Goal: Task Accomplishment & Management: Complete application form

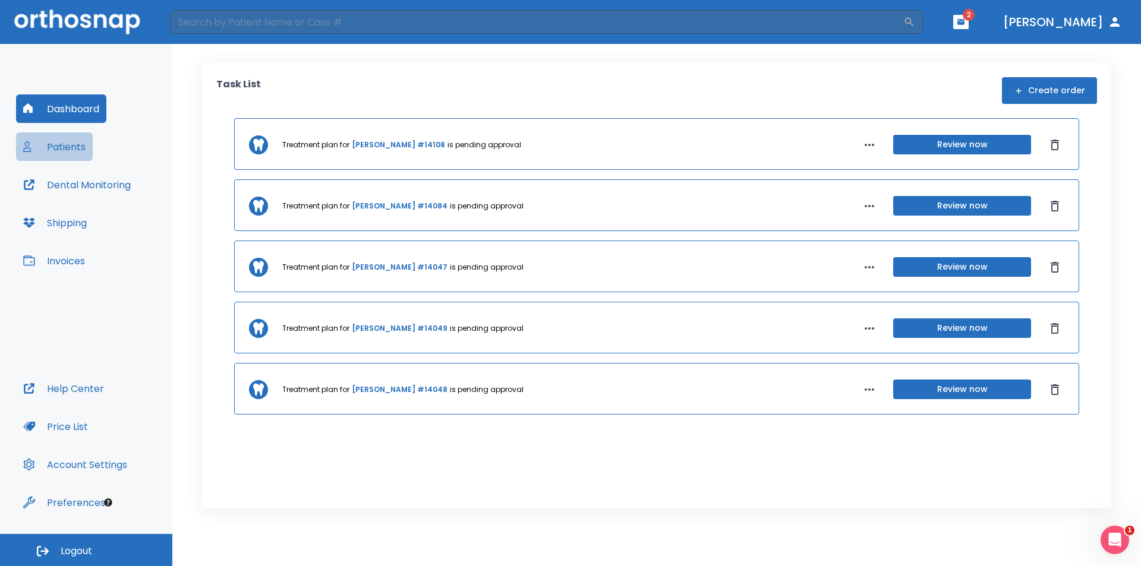
click at [59, 147] on button "Patients" at bounding box center [54, 147] width 77 height 29
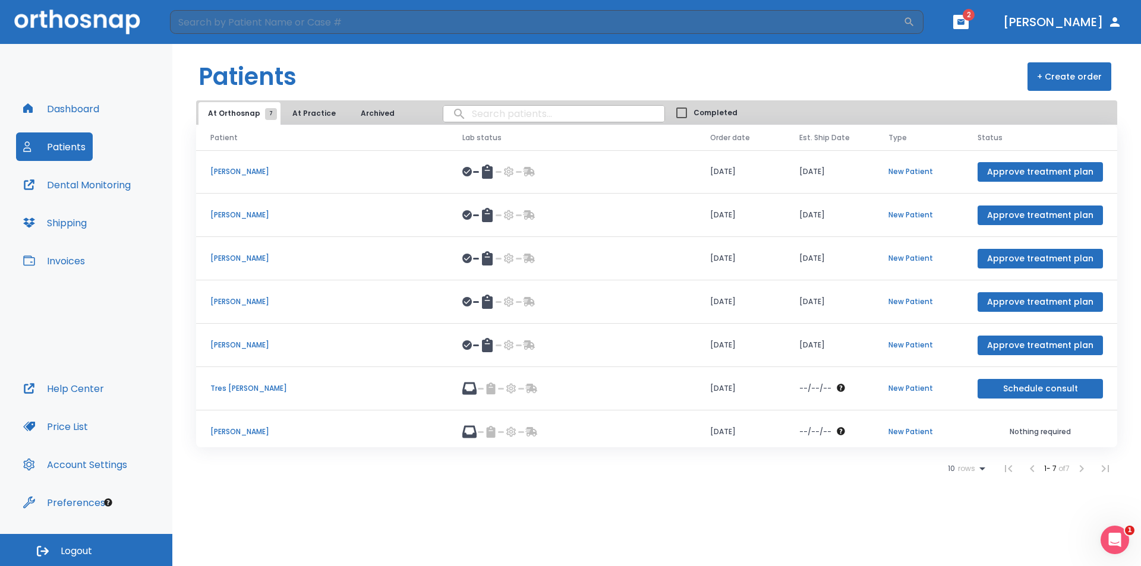
click at [237, 431] on p "[PERSON_NAME]" at bounding box center [321, 432] width 223 height 11
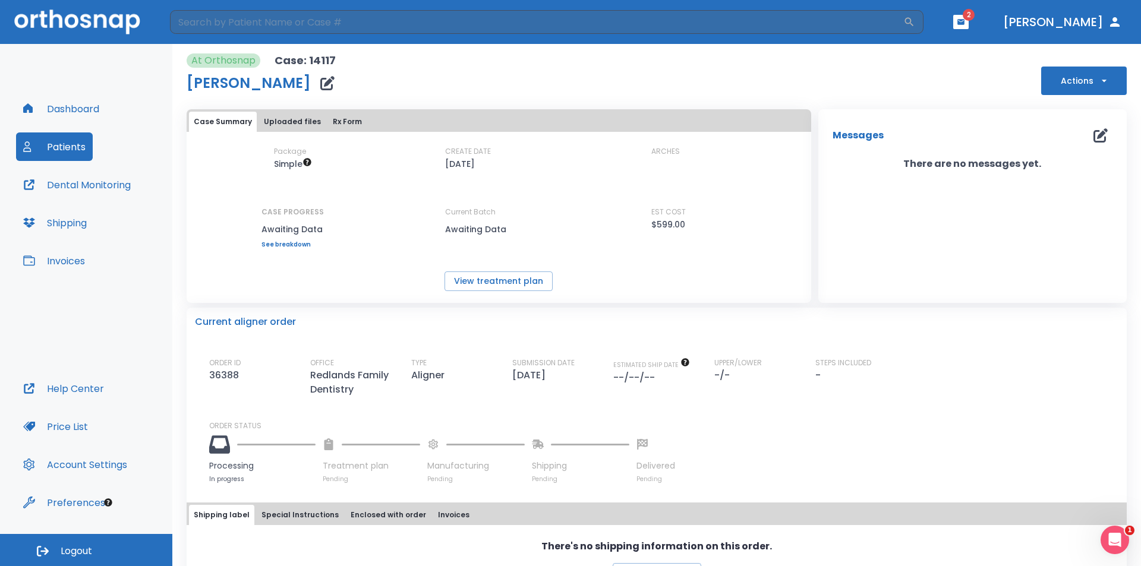
click at [280, 120] on button "Uploaded files" at bounding box center [292, 122] width 67 height 20
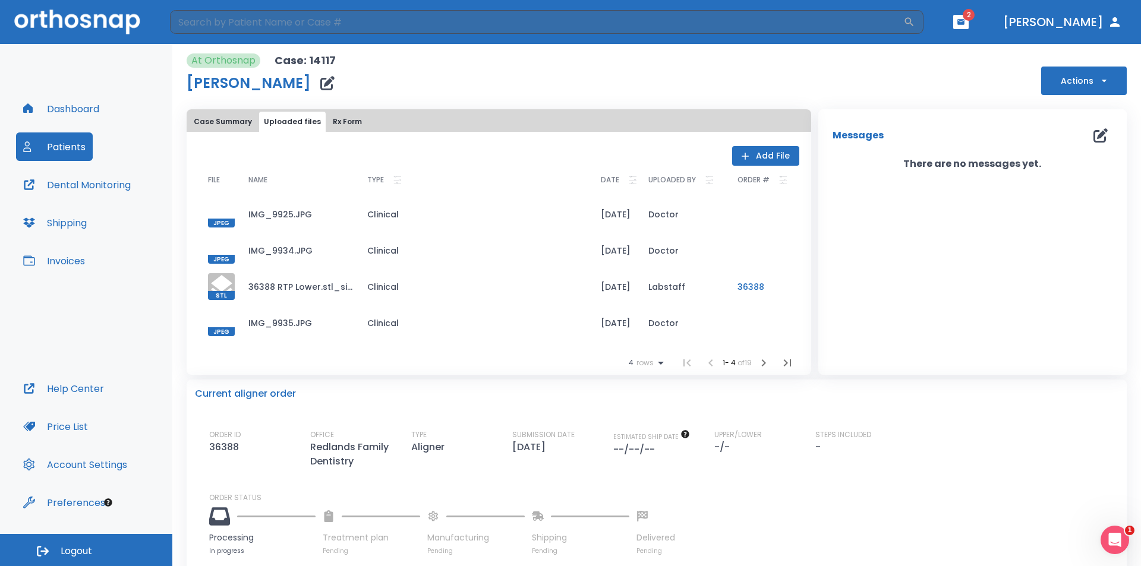
scroll to position [109, 0]
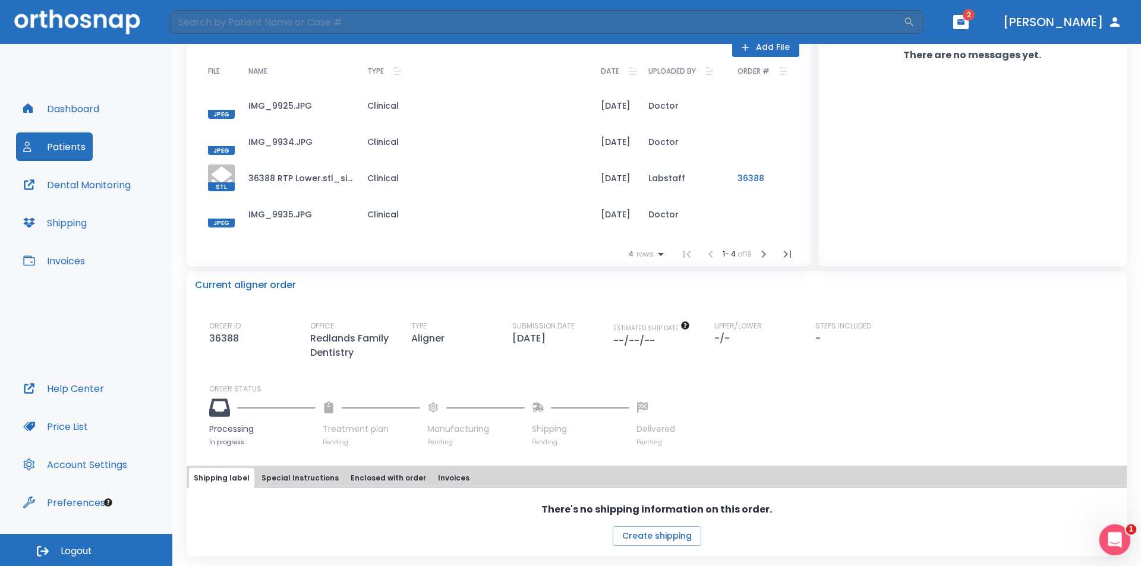
click at [1113, 541] on icon "Open Intercom Messenger" at bounding box center [1114, 539] width 20 height 20
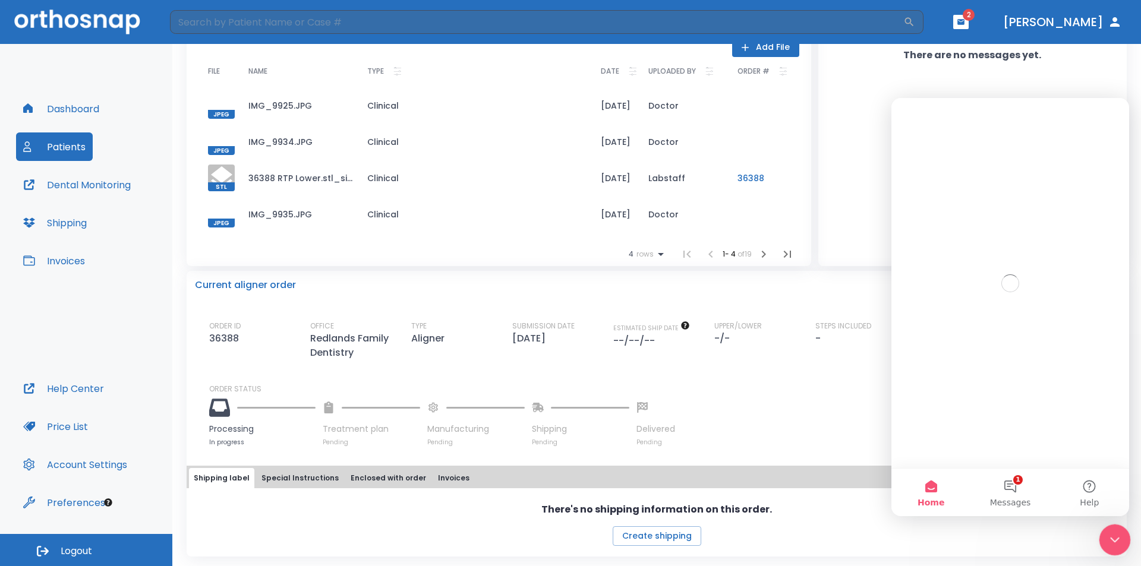
scroll to position [0, 0]
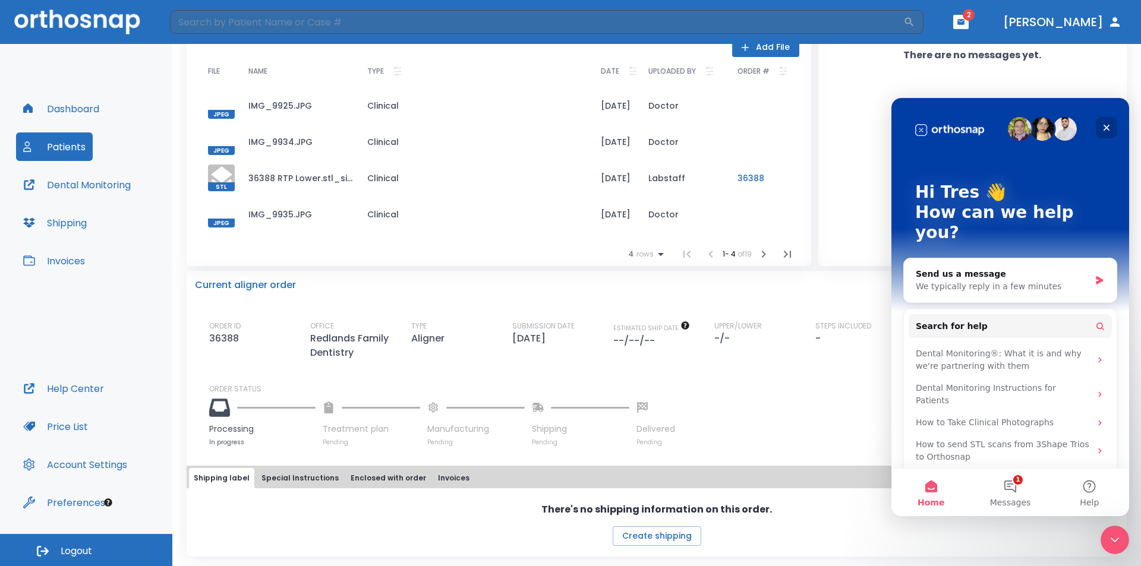
click at [1109, 127] on icon "Close" at bounding box center [1107, 128] width 10 height 10
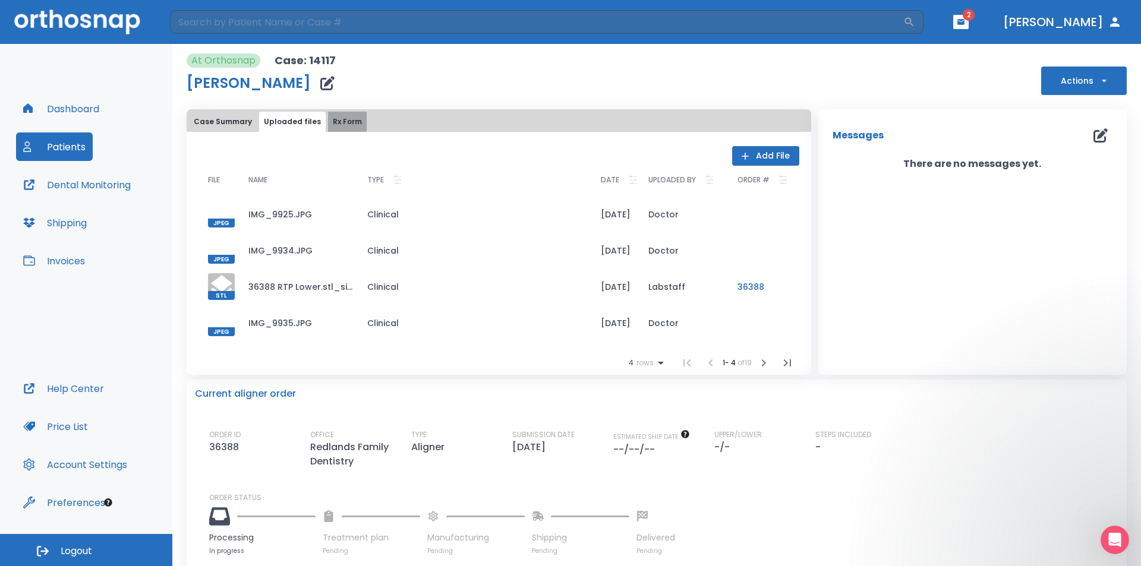
click at [333, 122] on button "Rx Form" at bounding box center [347, 122] width 39 height 20
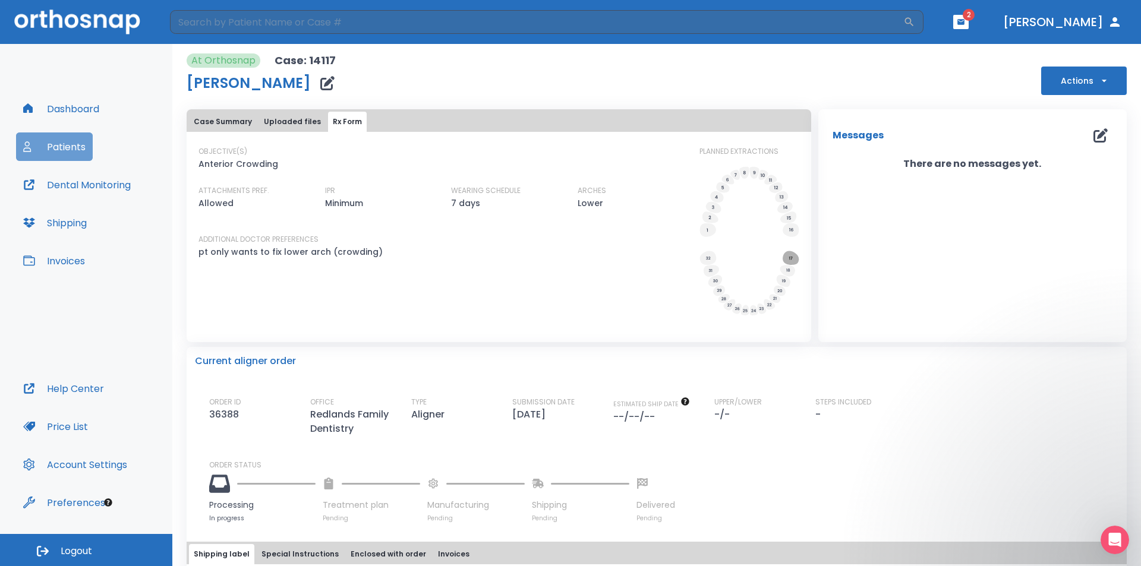
click at [72, 148] on button "Patients" at bounding box center [54, 147] width 77 height 29
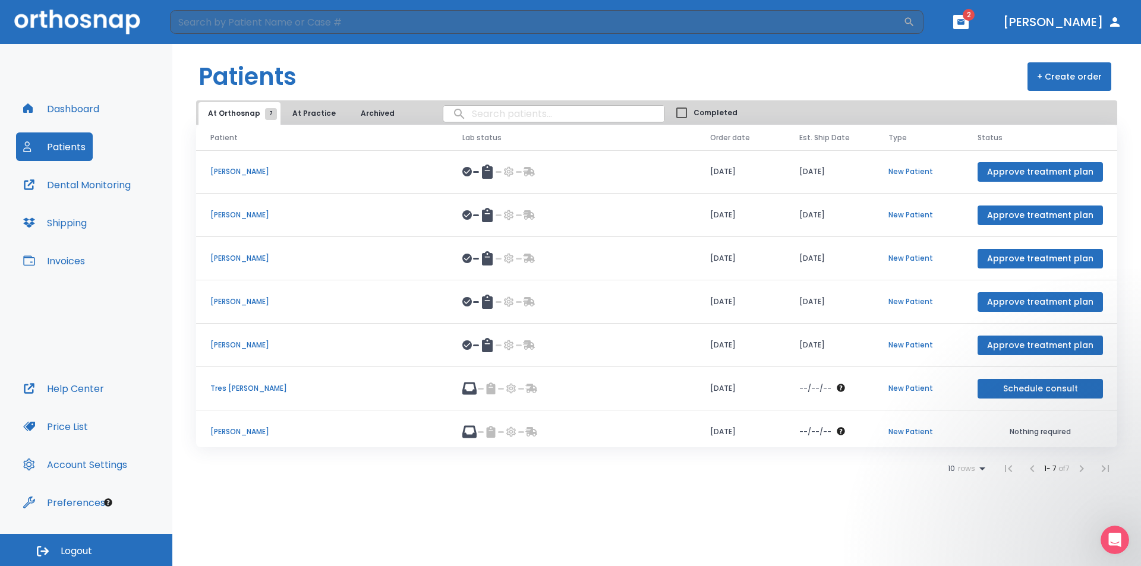
click at [258, 341] on p "[PERSON_NAME]" at bounding box center [321, 345] width 223 height 11
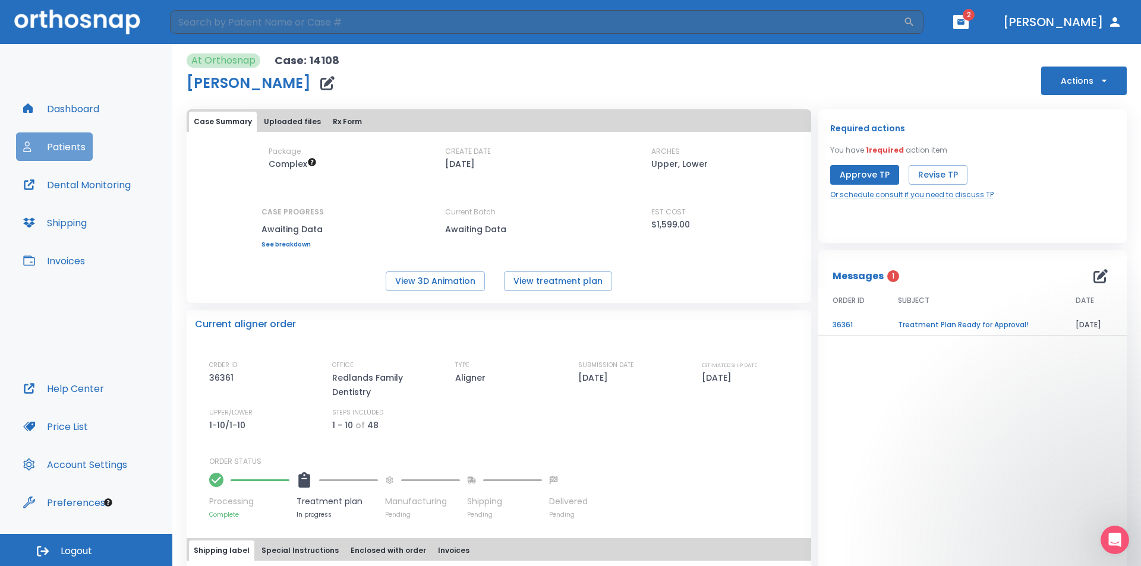
click at [51, 148] on button "Patients" at bounding box center [54, 147] width 77 height 29
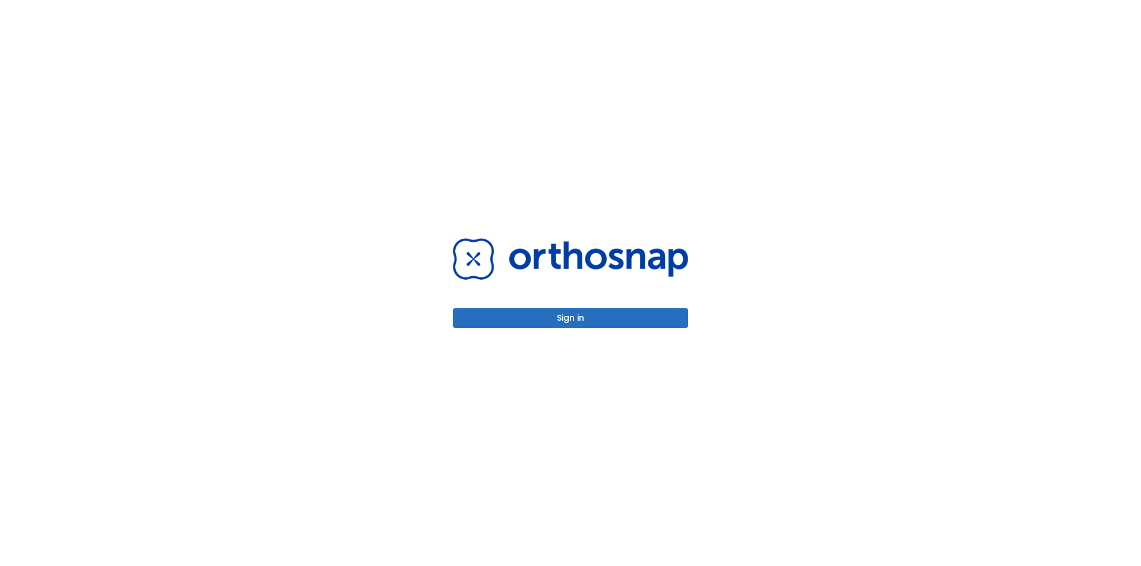
click at [563, 320] on button "Sign in" at bounding box center [570, 318] width 235 height 20
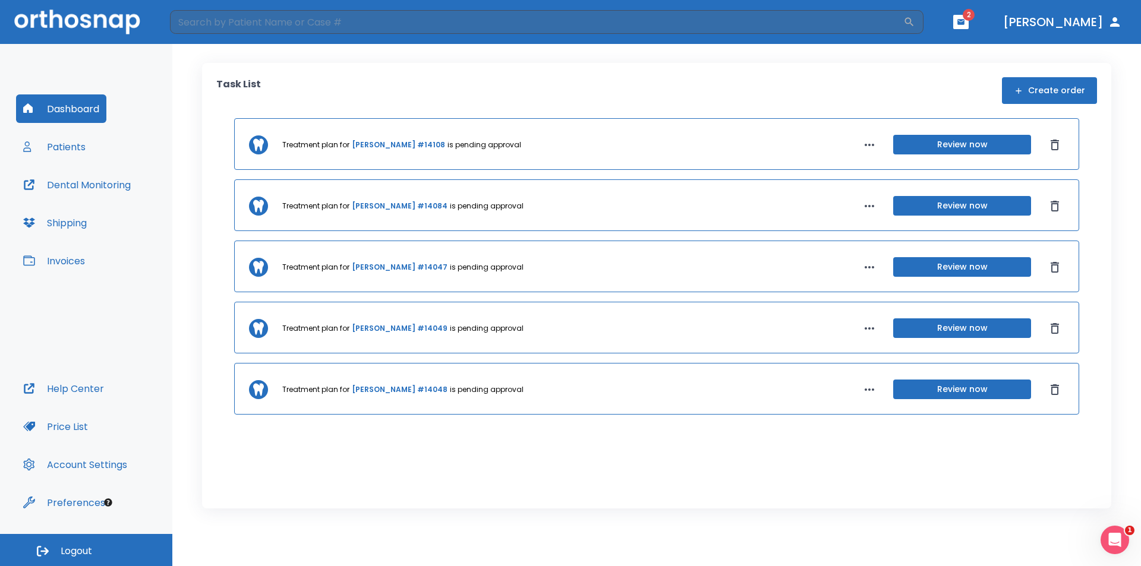
click at [66, 147] on button "Patients" at bounding box center [54, 147] width 77 height 29
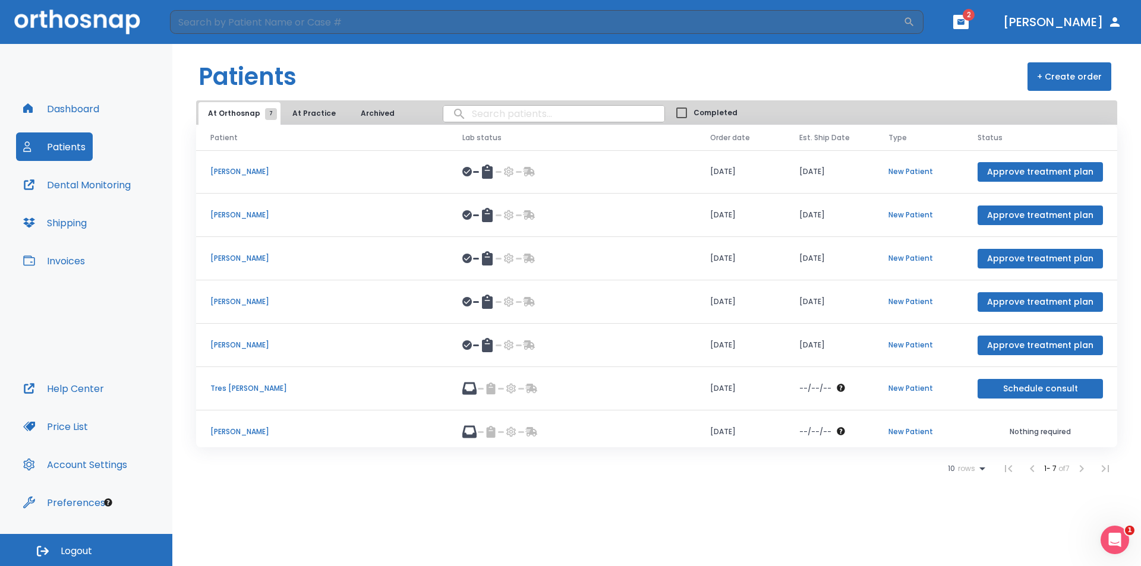
click at [1071, 72] on button "+ Create order" at bounding box center [1069, 76] width 84 height 29
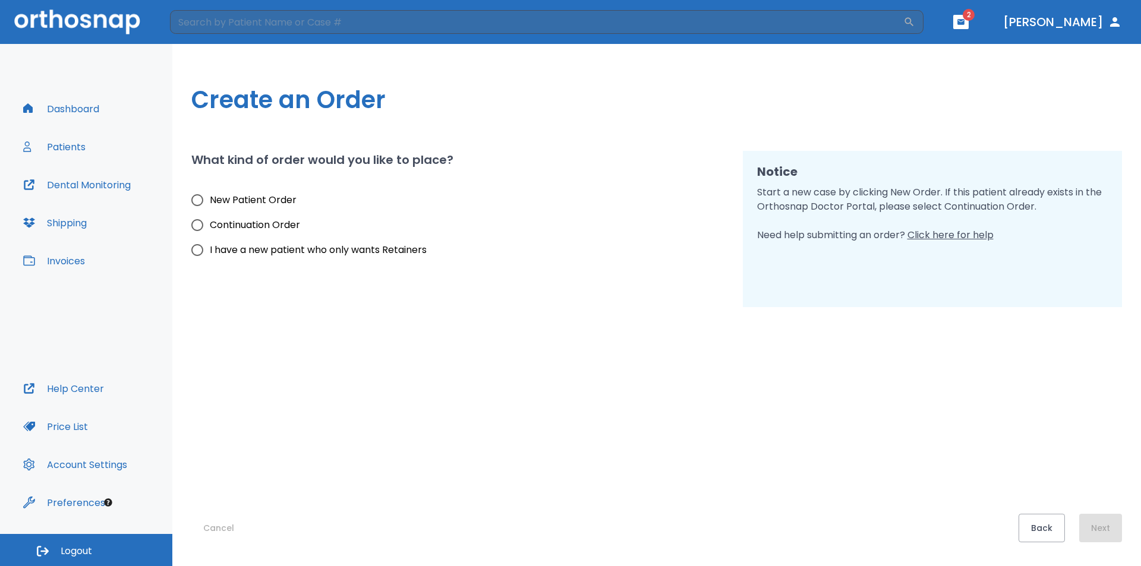
click at [257, 200] on span "New Patient Order" at bounding box center [253, 200] width 87 height 14
click at [210, 200] on input "New Patient Order" at bounding box center [197, 200] width 25 height 25
radio input "true"
click at [1106, 529] on button "Next" at bounding box center [1100, 528] width 43 height 29
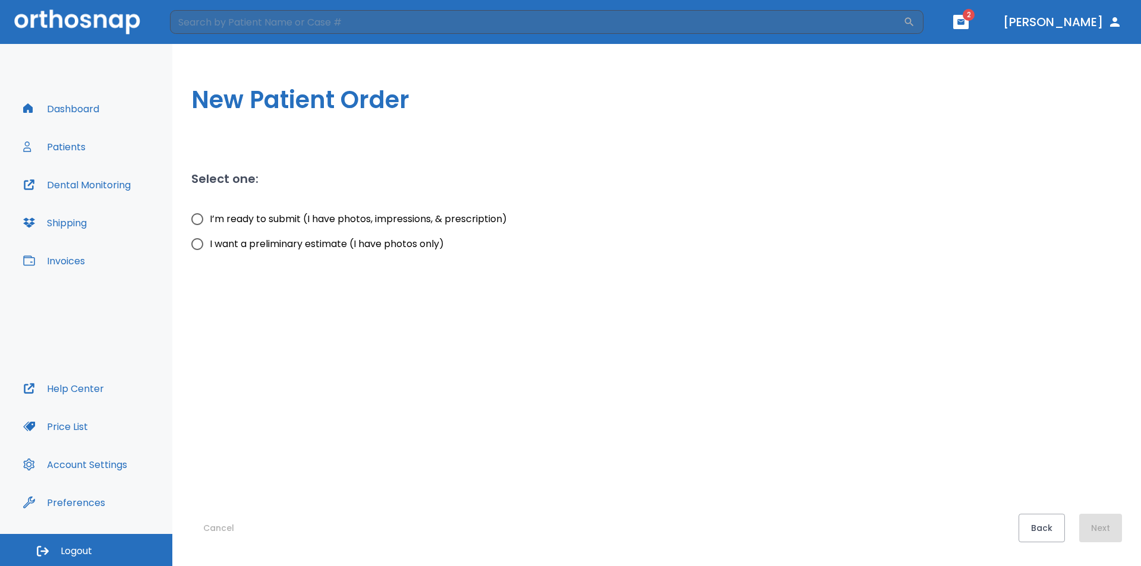
click at [372, 216] on span "I’m ready to submit (I have photos, impressions, & prescription)" at bounding box center [358, 219] width 297 height 14
click at [210, 216] on input "I’m ready to submit (I have photos, impressions, & prescription)" at bounding box center [197, 219] width 25 height 25
radio input "true"
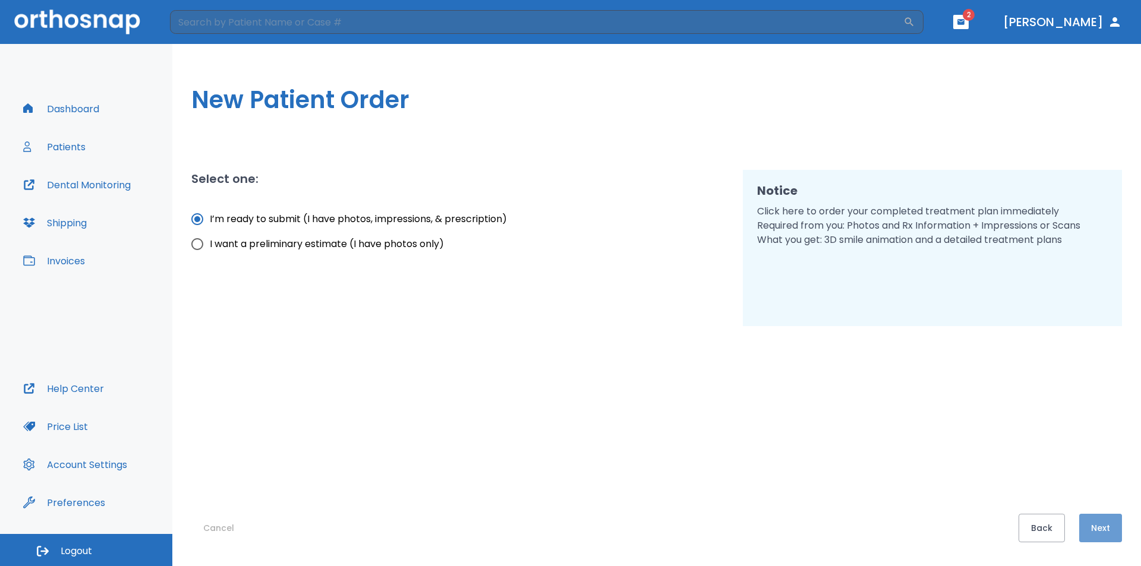
click at [1119, 532] on button "Next" at bounding box center [1100, 528] width 43 height 29
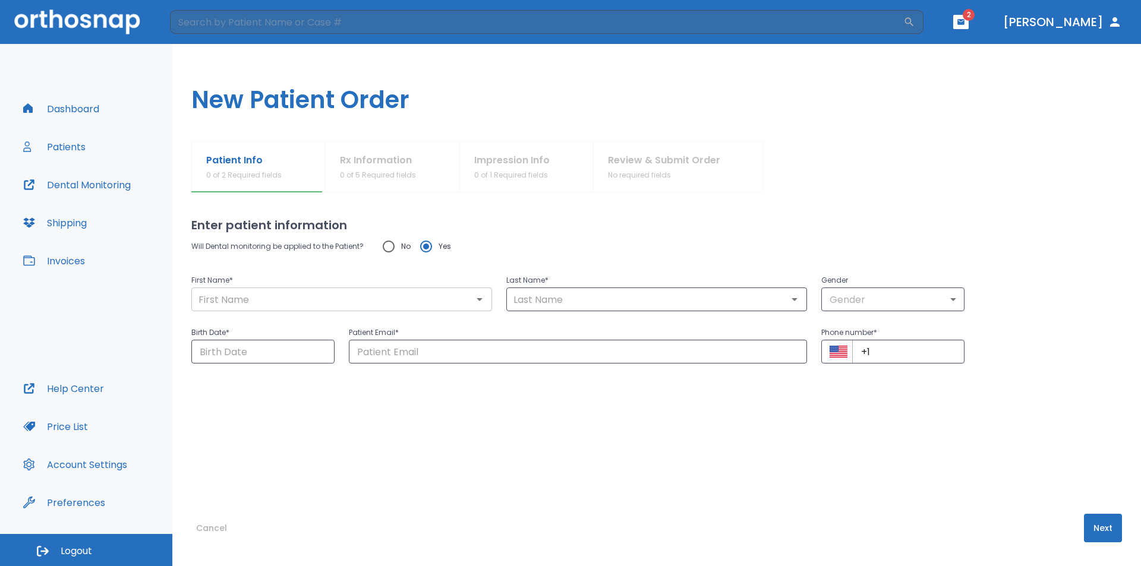
click at [324, 298] on input "text" at bounding box center [342, 299] width 294 height 17
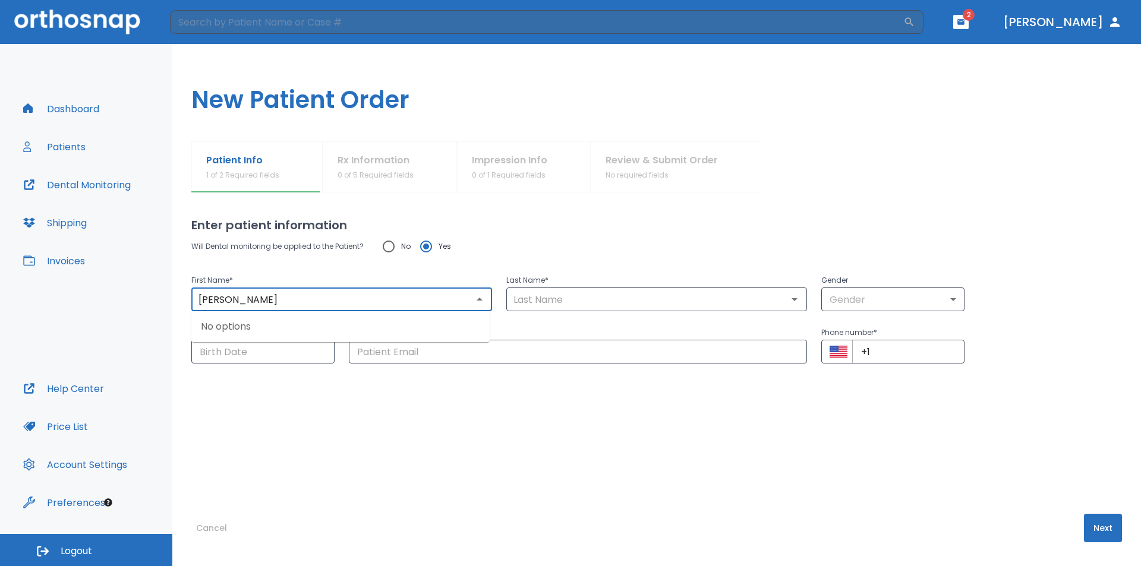
type input "[PERSON_NAME]"
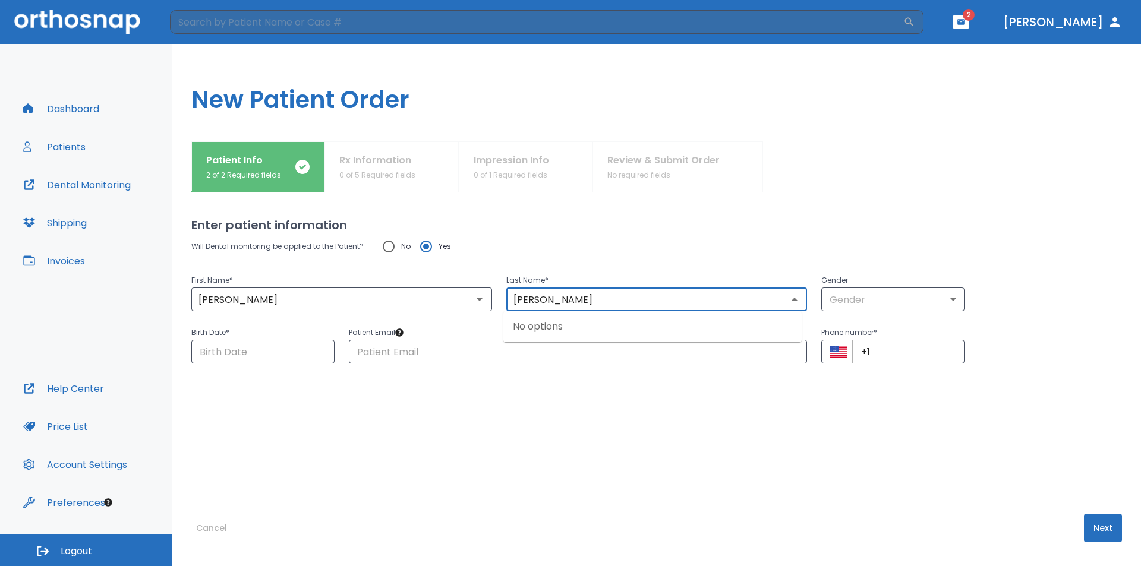
type input "[PERSON_NAME]"
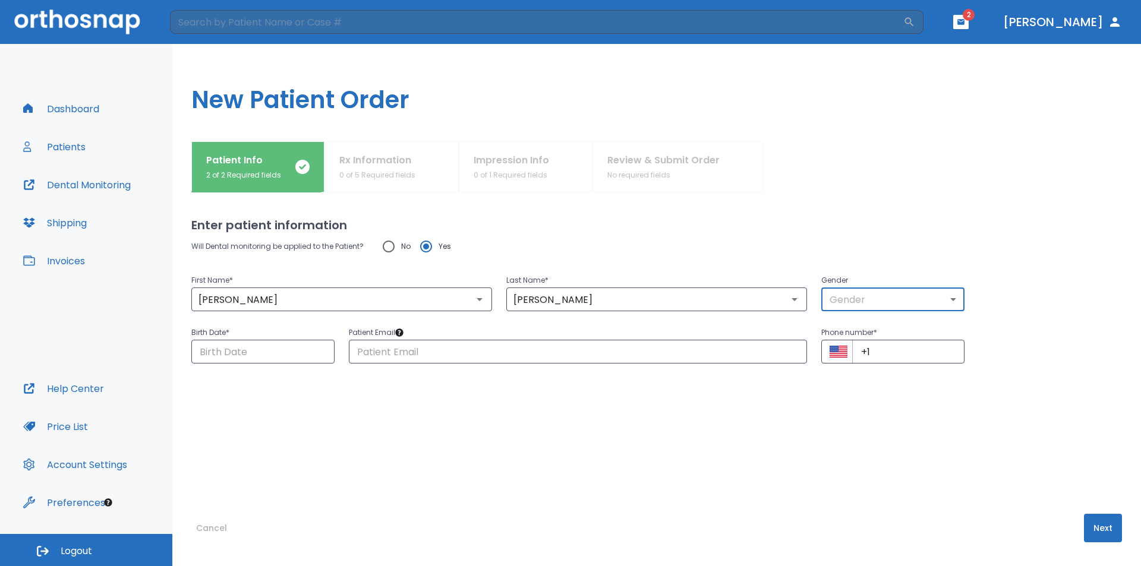
click at [866, 304] on body "​ 2 [PERSON_NAME] Dashboard Patients Dental Monitoring Shipping Invoices Help C…" at bounding box center [570, 283] width 1141 height 566
click at [856, 377] on li "[DEMOGRAPHIC_DATA]" at bounding box center [887, 369] width 142 height 21
type input "0"
click at [237, 347] on input "Choose date" at bounding box center [262, 352] width 143 height 24
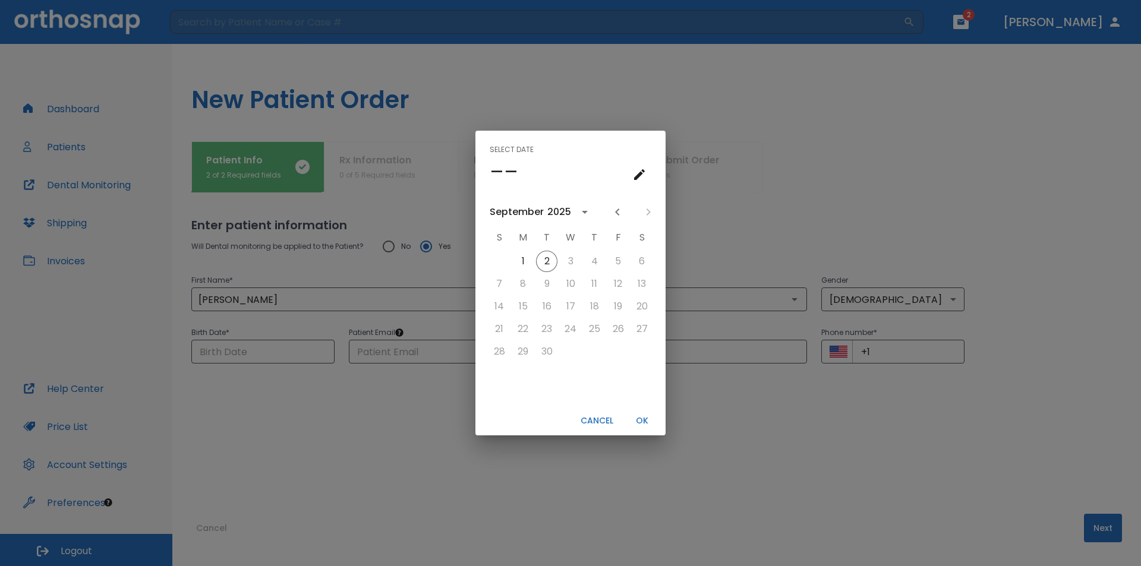
click at [559, 218] on div "2025" at bounding box center [559, 212] width 24 height 14
click at [626, 269] on button "1974" at bounding box center [632, 266] width 43 height 21
drag, startPoint x: 527, startPoint y: 281, endPoint x: 537, endPoint y: 283, distance: 9.7
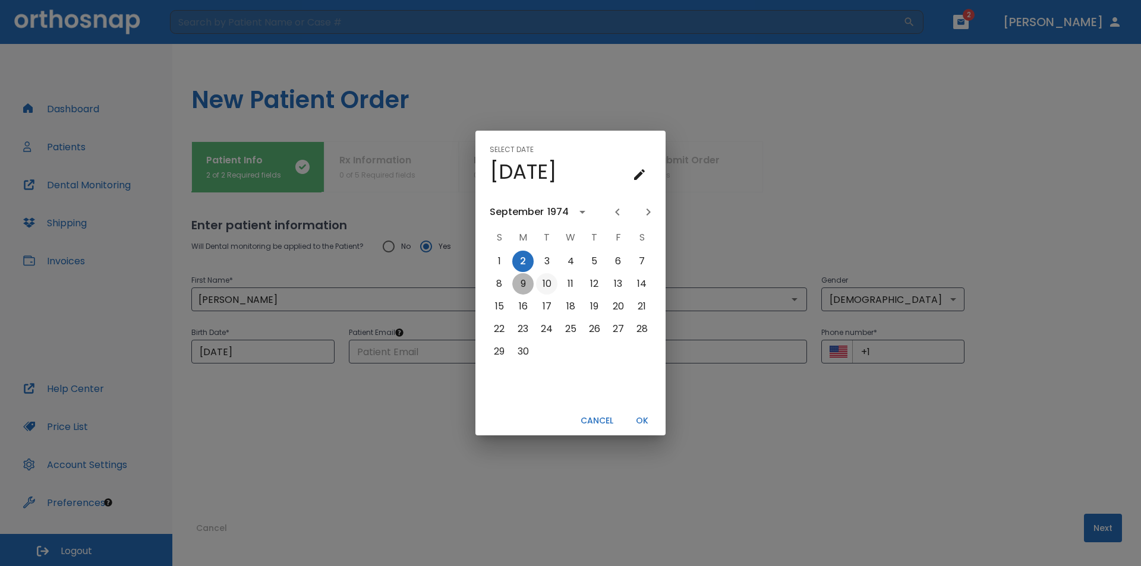
click at [527, 282] on button "9" at bounding box center [522, 283] width 21 height 21
type input "[DATE]"
click at [643, 424] on button "OK" at bounding box center [642, 421] width 38 height 20
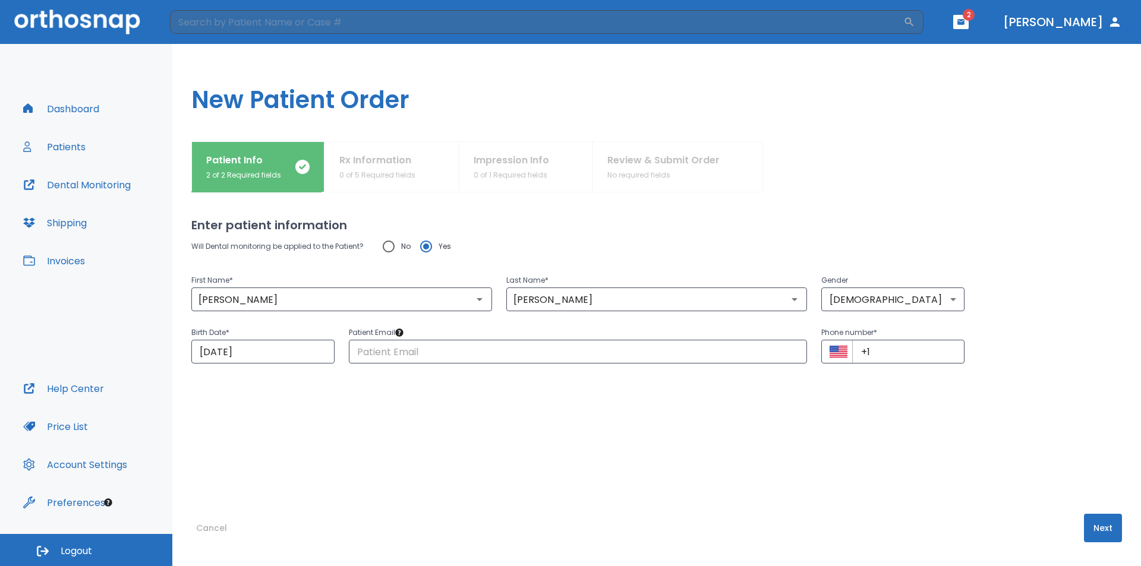
click at [564, 365] on div "Will Dental monitoring be applied to the Patient? No Yes First Name * [PERSON_N…" at bounding box center [656, 350] width 931 height 232
click at [556, 350] on input "text" at bounding box center [578, 352] width 458 height 24
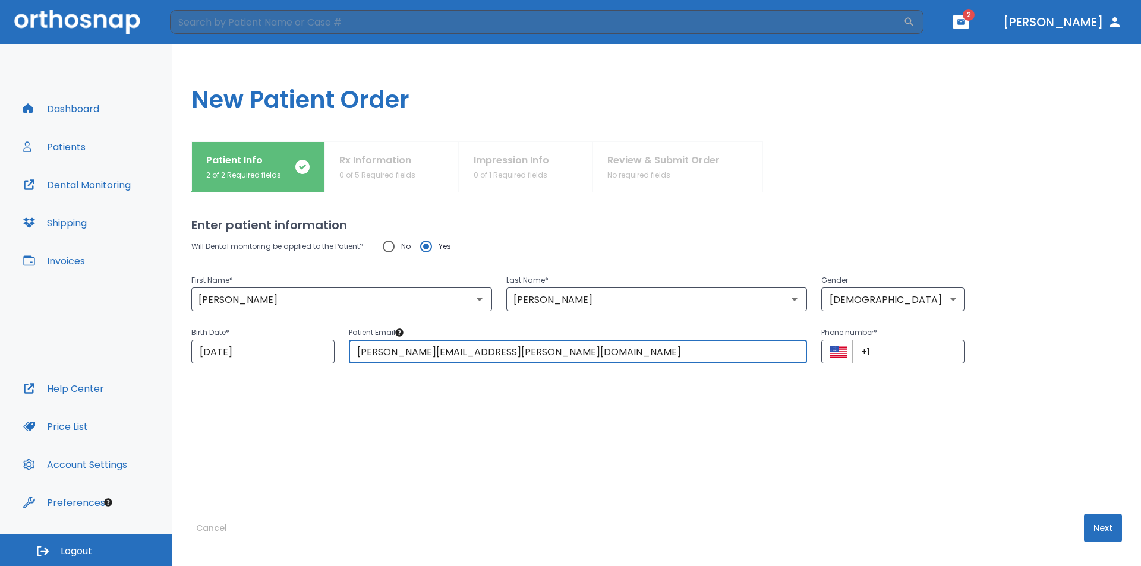
type input "[PERSON_NAME][EMAIL_ADDRESS][PERSON_NAME][DOMAIN_NAME]"
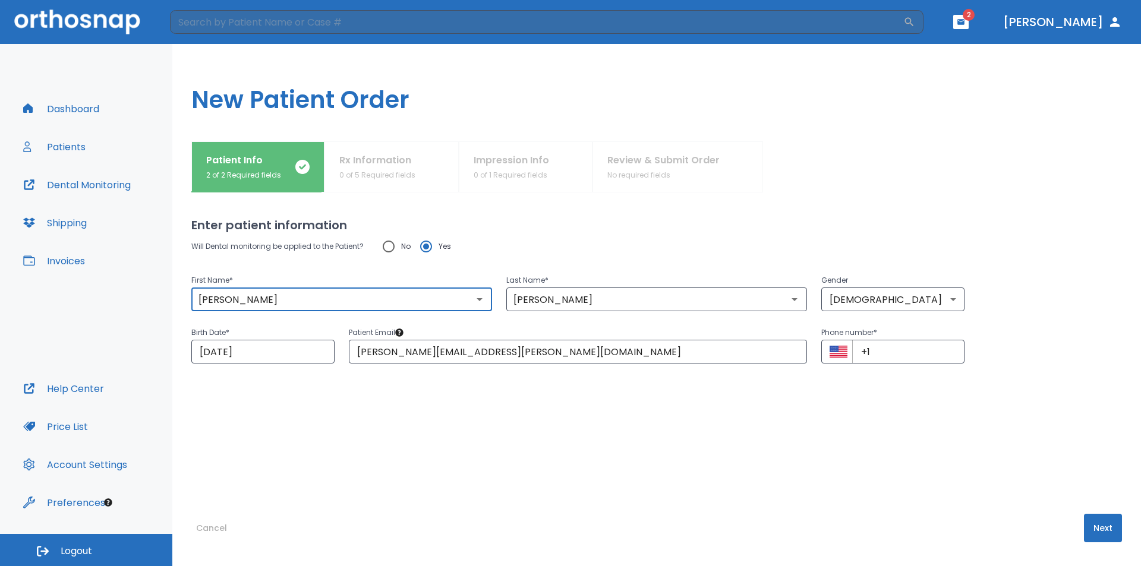
click at [222, 300] on input "[PERSON_NAME]" at bounding box center [342, 299] width 294 height 17
click at [308, 294] on input "[PERSON_NAME]" at bounding box center [342, 299] width 294 height 17
type input "[PERSON_NAME]"
click at [914, 357] on input "+1" at bounding box center [908, 352] width 112 height 24
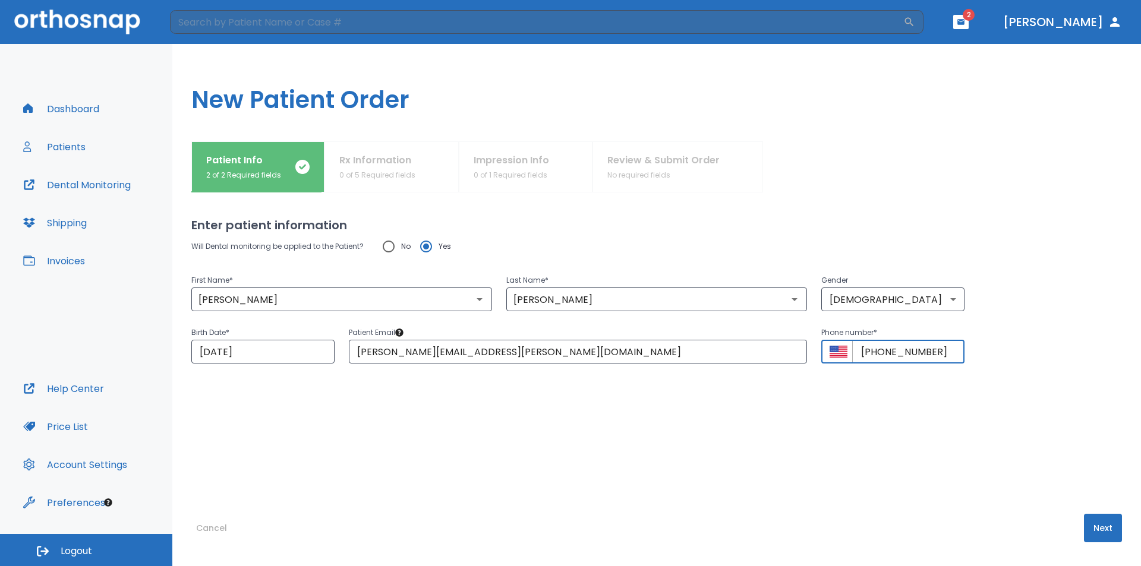
type input "[PHONE_NUMBER]"
click at [1094, 522] on button "Next" at bounding box center [1103, 528] width 38 height 29
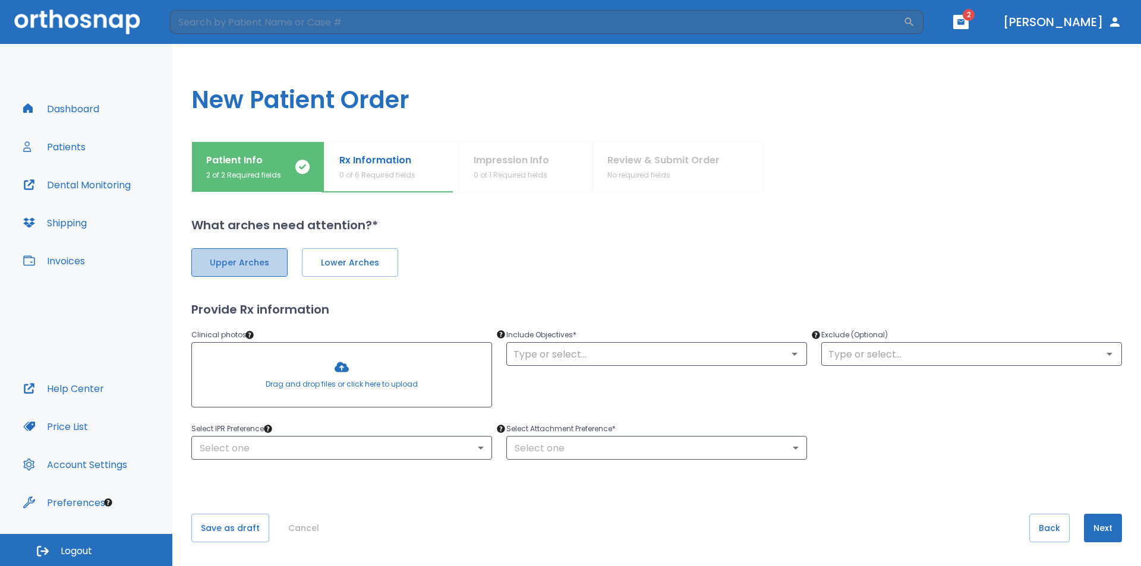
click at [264, 259] on span "Upper Arches" at bounding box center [239, 263] width 71 height 12
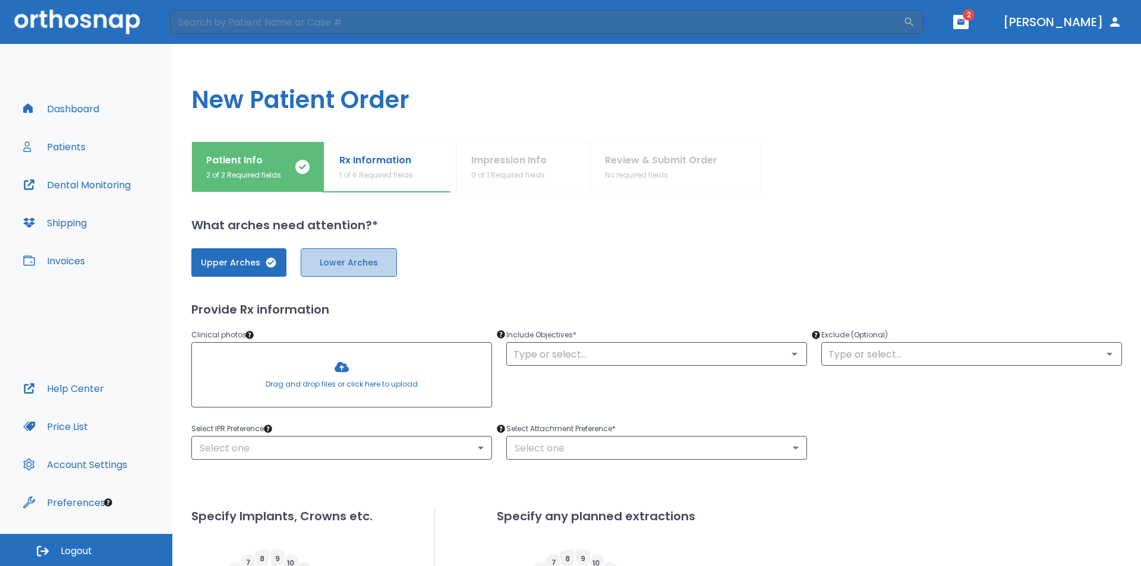
click at [337, 266] on span "Lower Arches" at bounding box center [348, 263] width 71 height 12
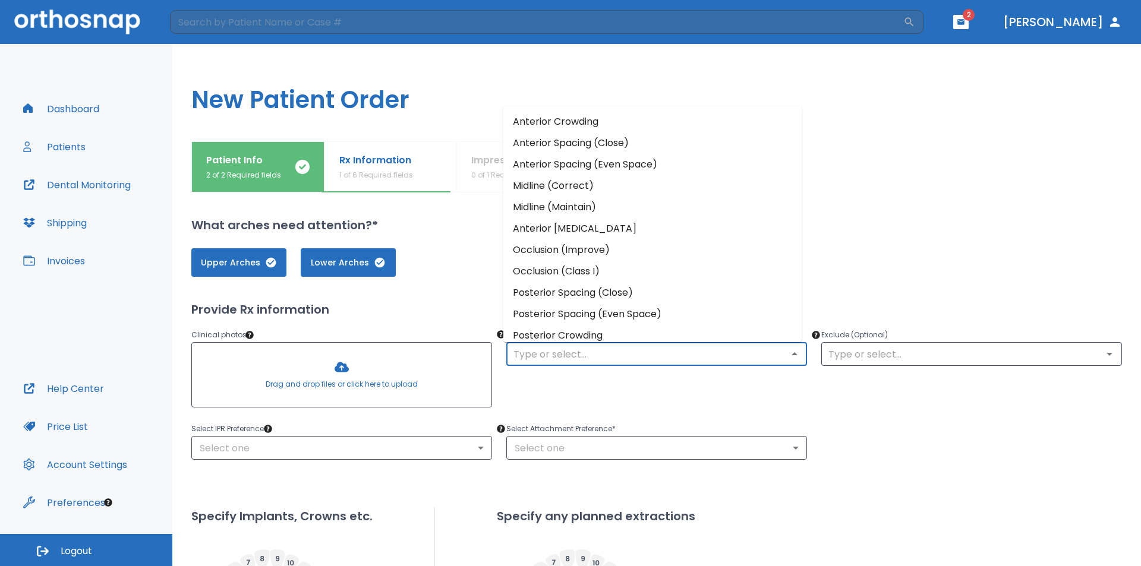
click at [605, 349] on input "text" at bounding box center [657, 354] width 294 height 17
click at [866, 361] on input "text" at bounding box center [972, 354] width 294 height 17
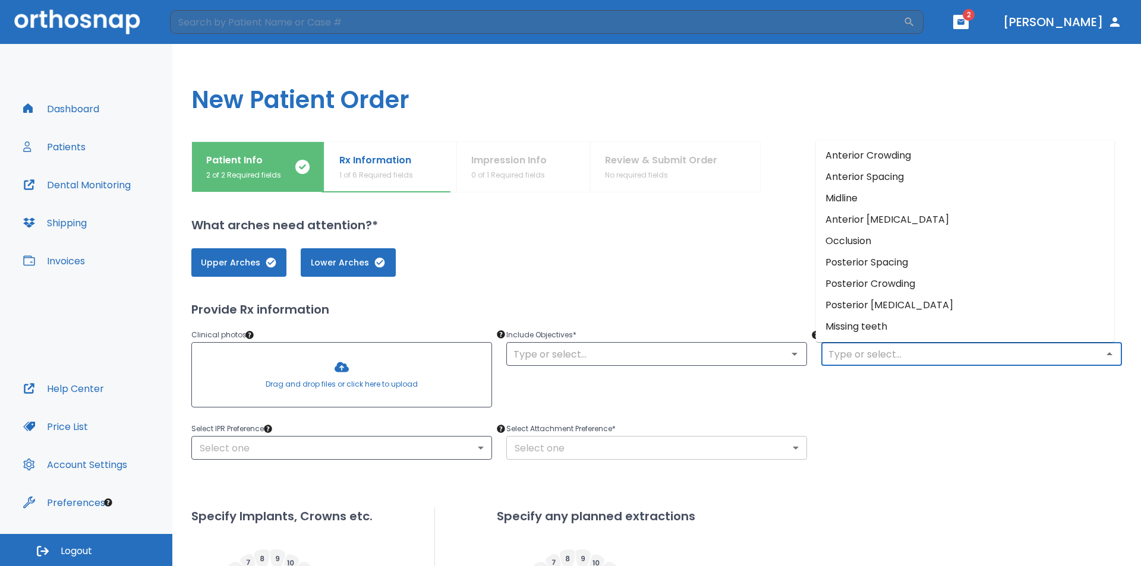
click at [568, 440] on body "​ 2 [PERSON_NAME] Dashboard Patients Dental Monitoring Shipping Invoices Help C…" at bounding box center [570, 283] width 1141 height 566
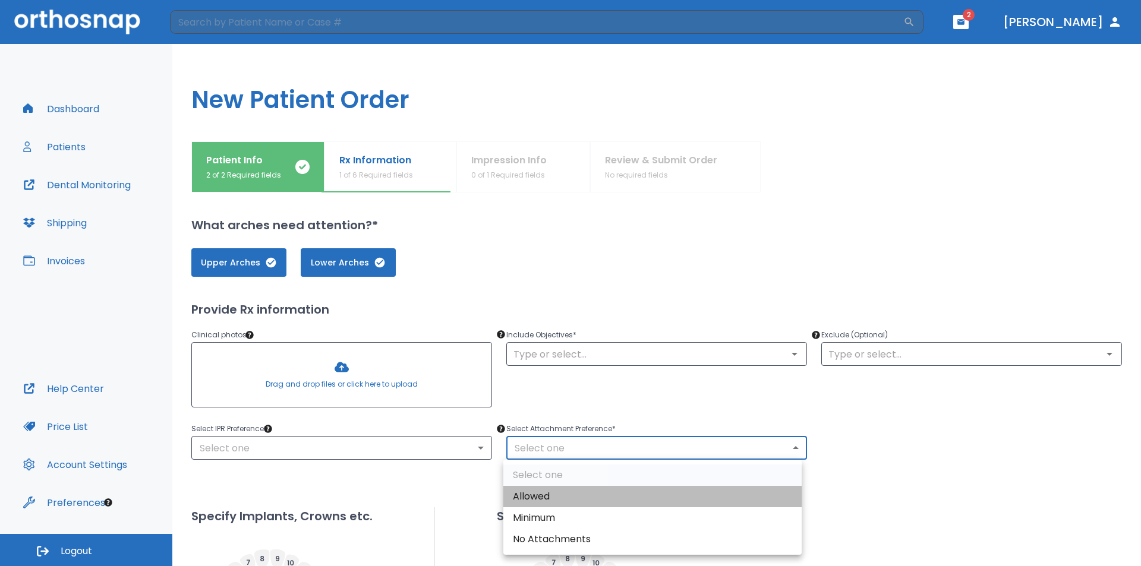
click at [557, 494] on li "Allowed" at bounding box center [652, 496] width 298 height 21
type input "1"
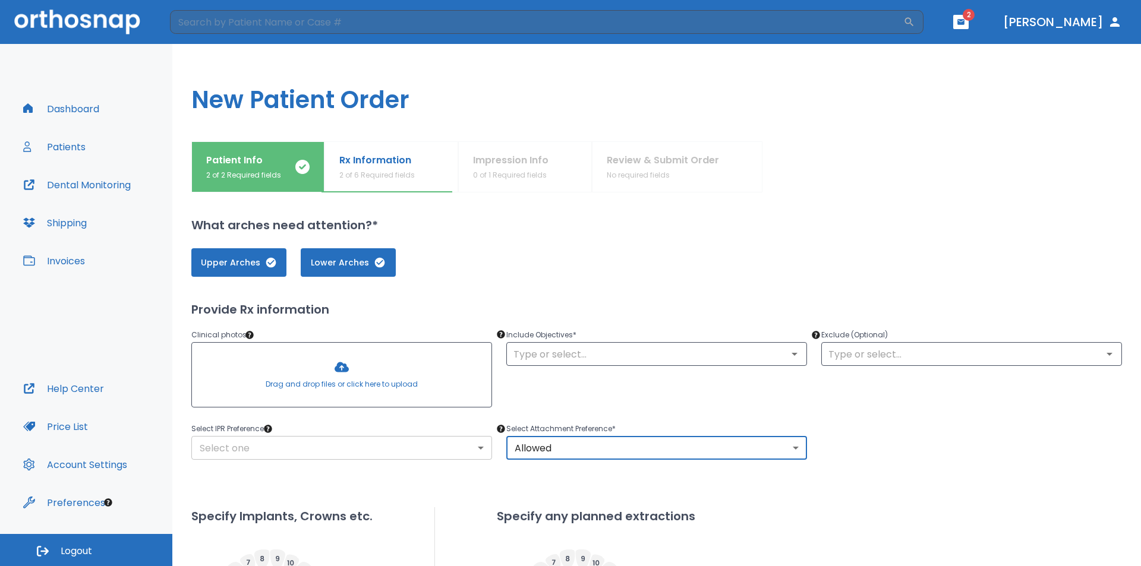
click at [454, 442] on body "​ 2 [PERSON_NAME] Dashboard Patients Dental Monitoring Shipping Invoices Help C…" at bounding box center [570, 283] width 1141 height 566
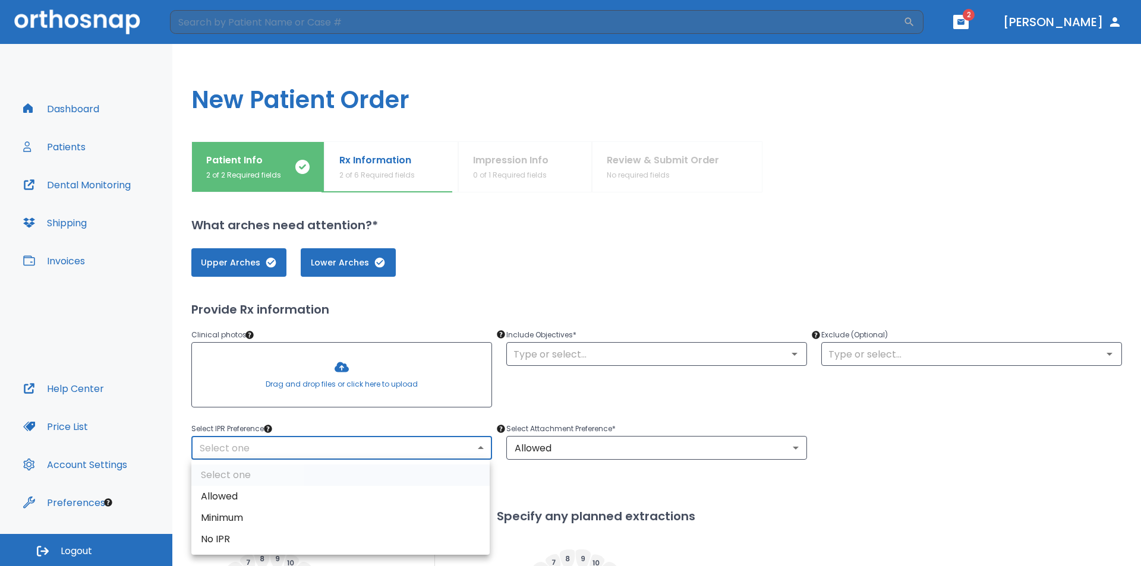
click at [233, 518] on li "Minimum" at bounding box center [340, 517] width 298 height 21
type input "2"
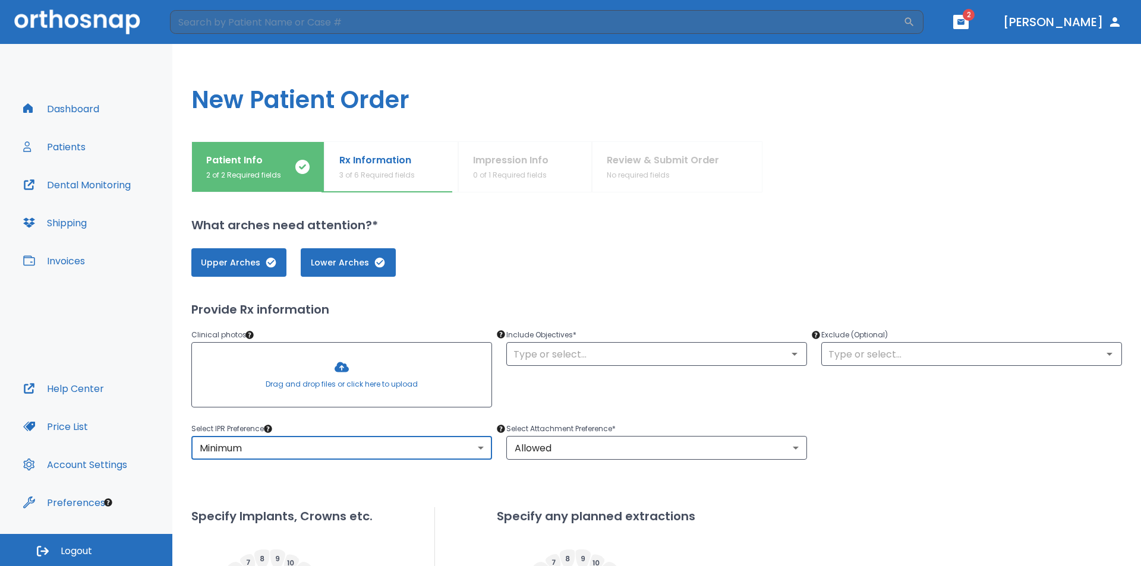
click at [307, 370] on div at bounding box center [342, 375] width 300 height 64
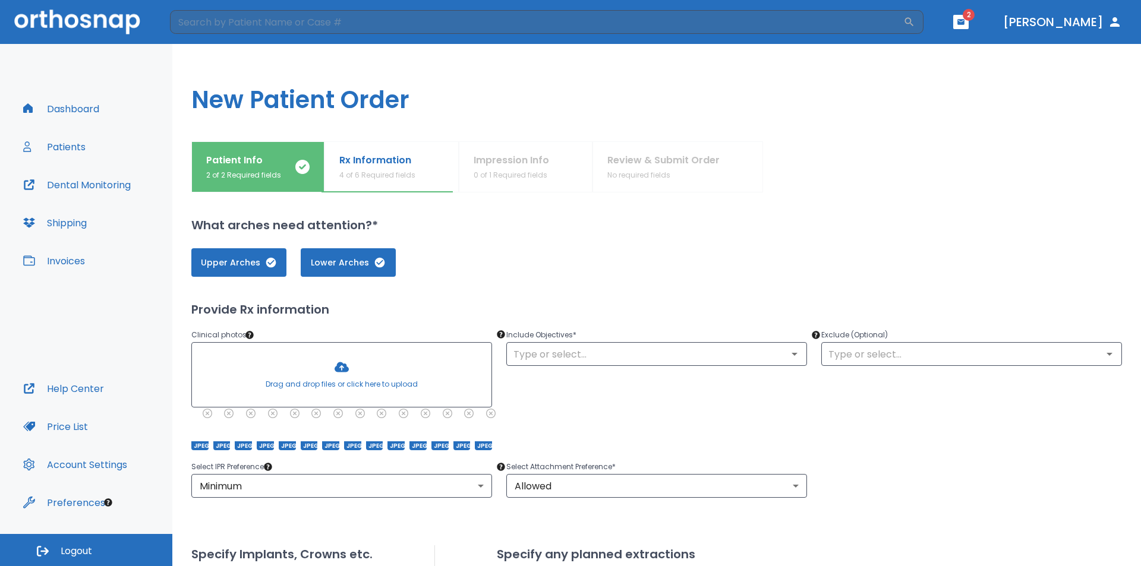
scroll to position [59, 0]
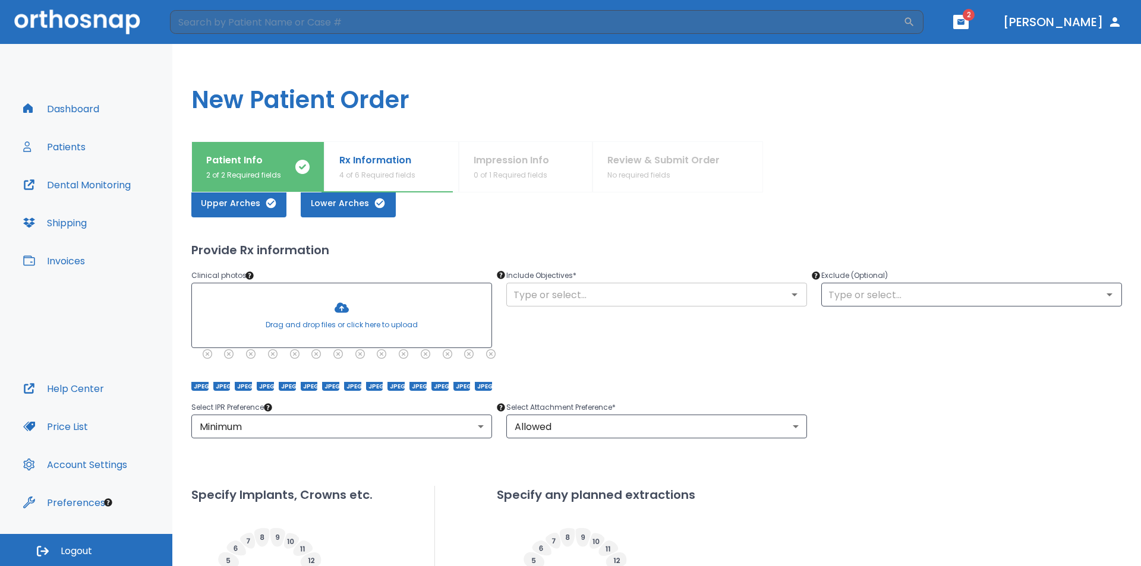
click at [581, 299] on input "text" at bounding box center [657, 294] width 294 height 17
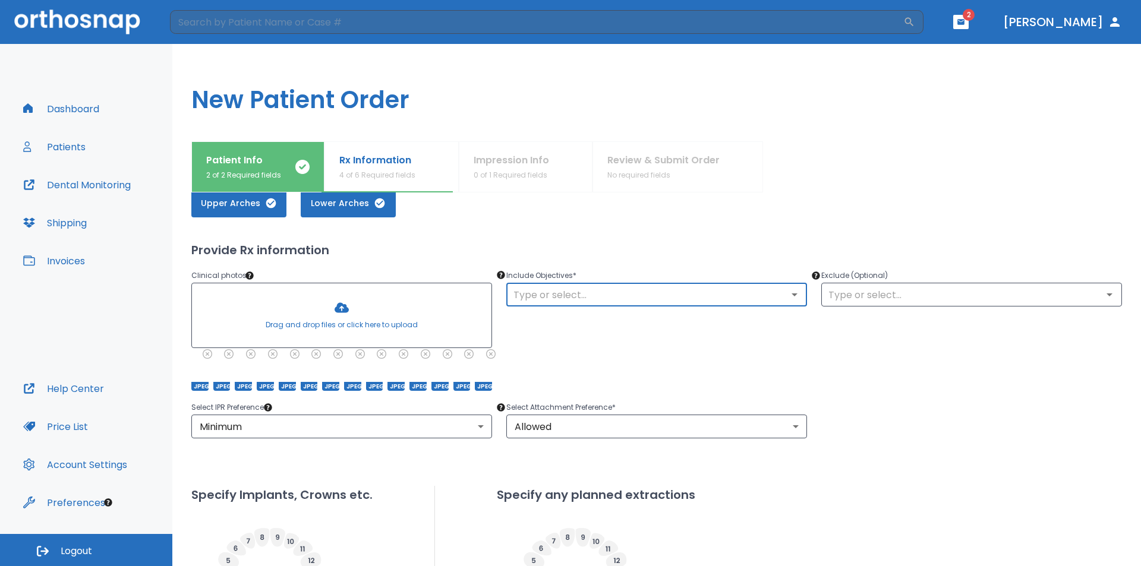
click at [550, 301] on input "text" at bounding box center [657, 294] width 294 height 17
click at [560, 300] on input "text" at bounding box center [657, 294] width 294 height 17
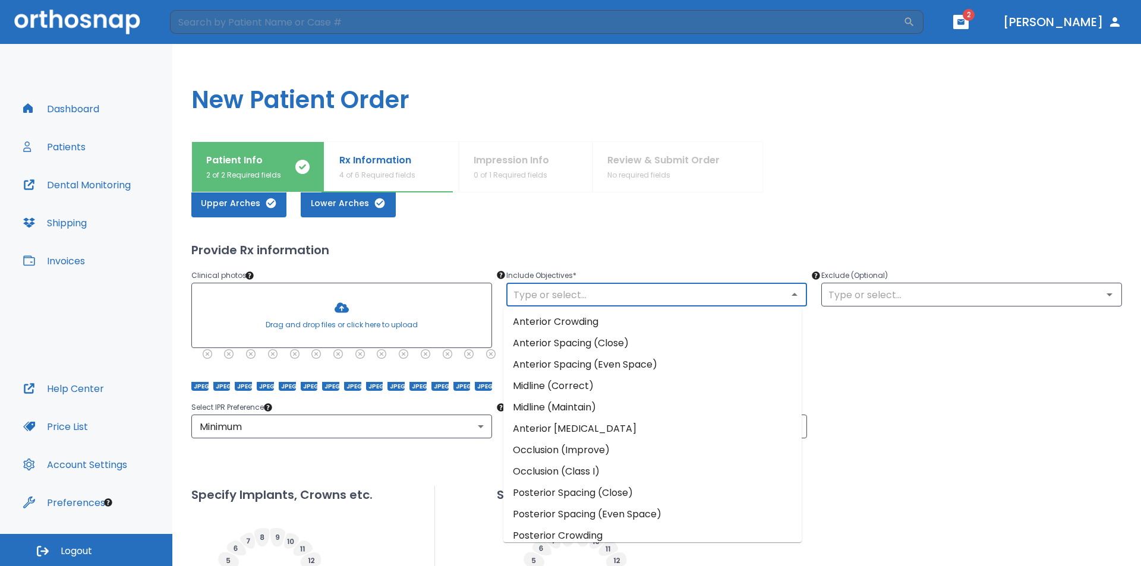
click at [559, 324] on li "Anterior Crowding" at bounding box center [652, 321] width 298 height 21
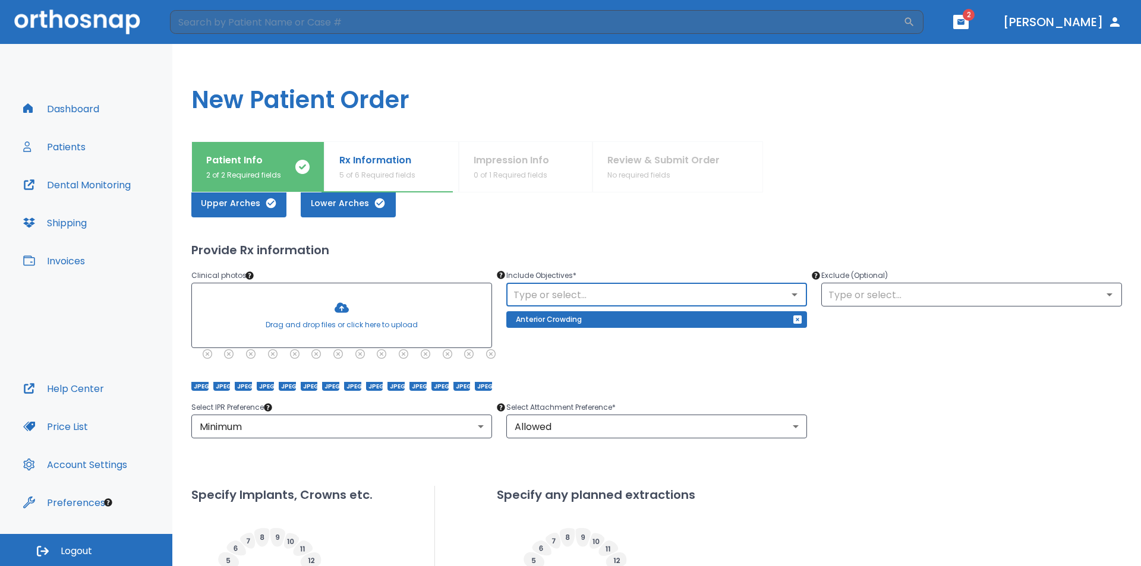
click at [894, 373] on div "Exclude (Optional) ​" at bounding box center [964, 322] width 315 height 137
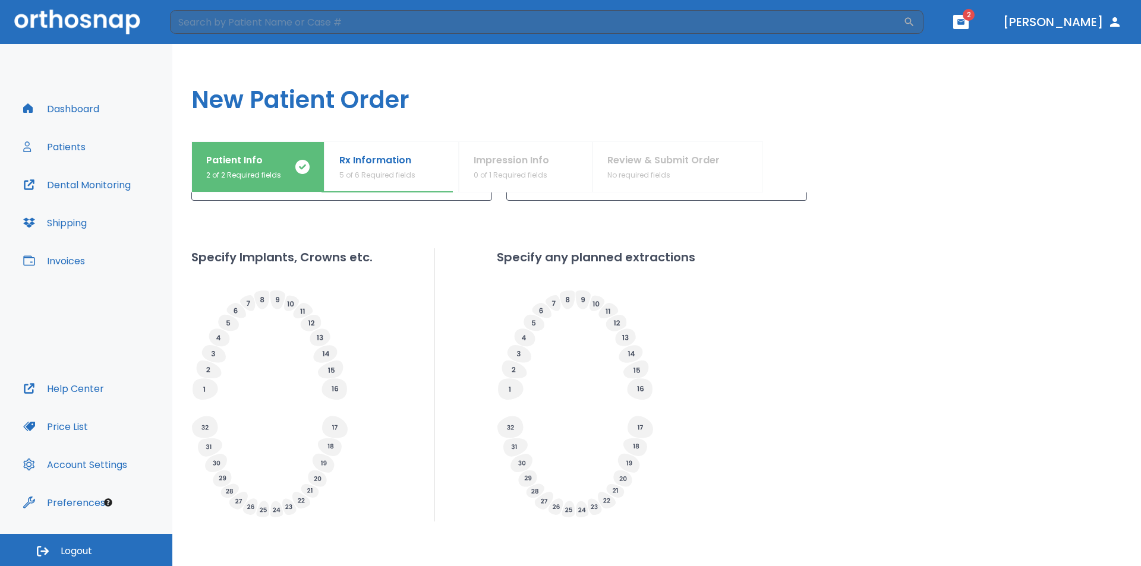
scroll to position [352, 0]
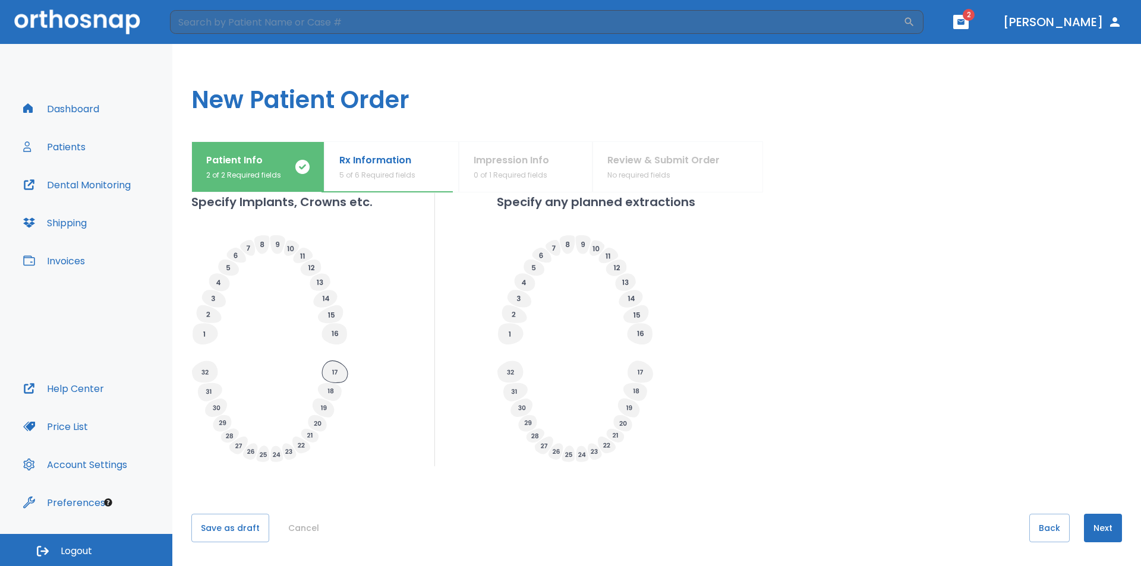
click at [344, 373] on icon at bounding box center [335, 372] width 26 height 22
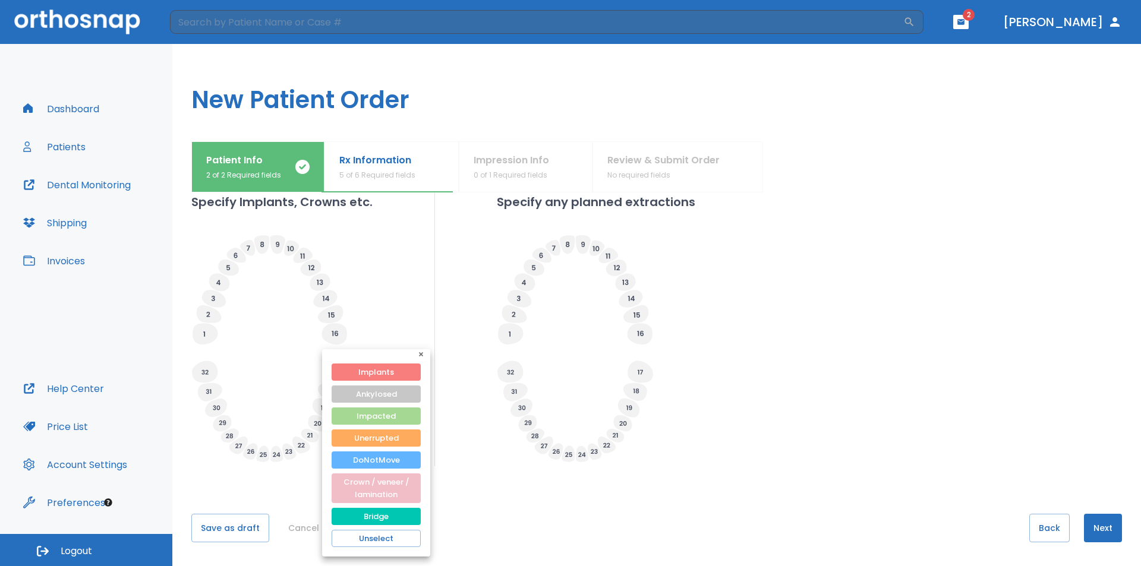
click at [420, 351] on button "button" at bounding box center [423, 356] width 14 height 14
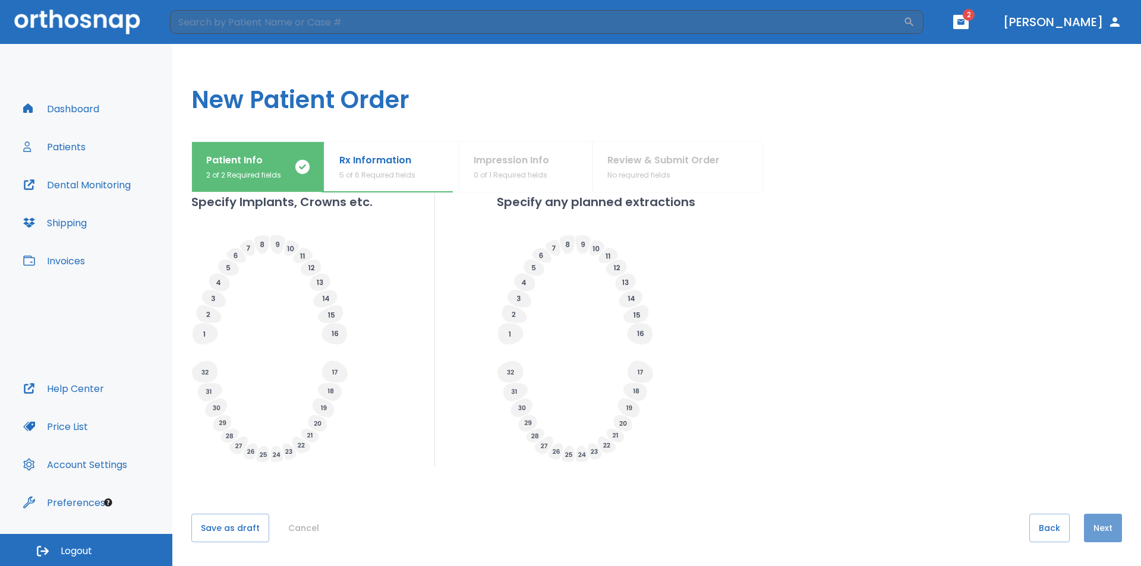
click at [1089, 525] on button "Next" at bounding box center [1103, 528] width 38 height 29
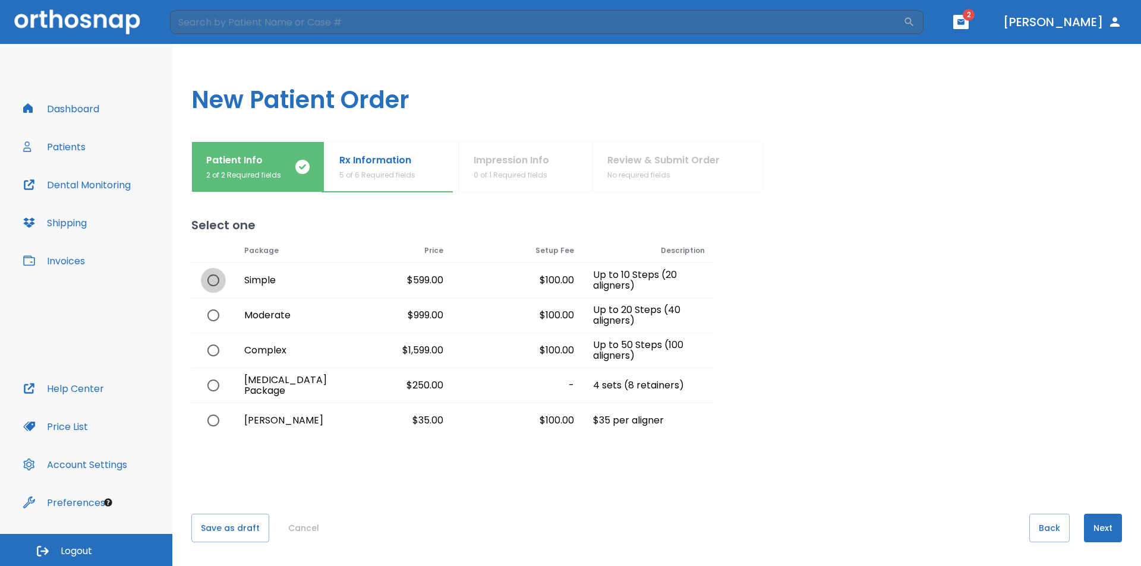
click at [211, 279] on input "radio" at bounding box center [213, 280] width 25 height 25
radio input "true"
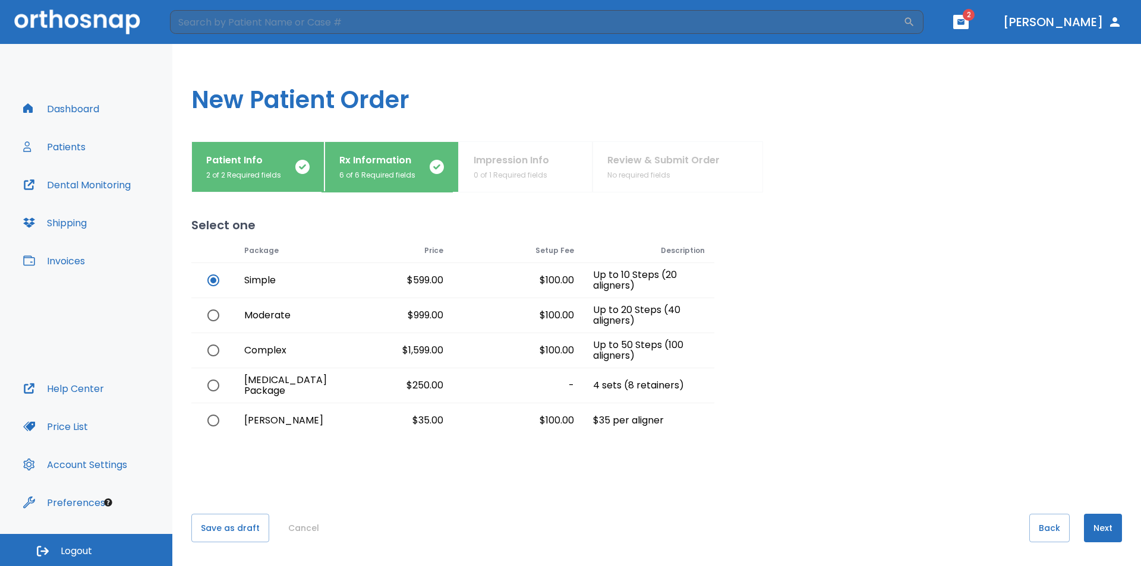
click at [1088, 528] on button "Next" at bounding box center [1103, 528] width 38 height 29
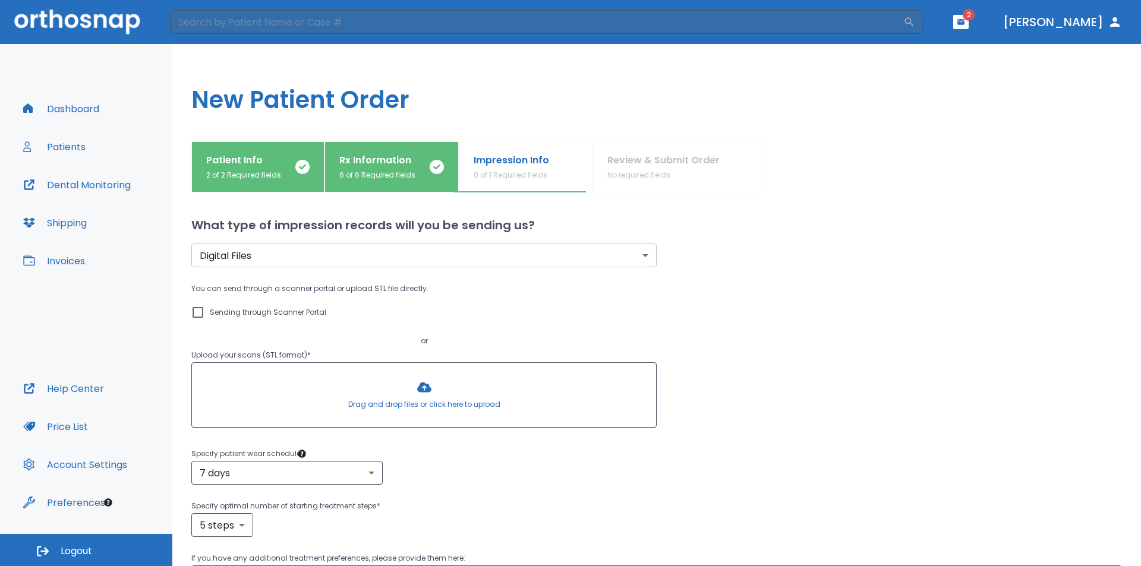
click at [405, 400] on div at bounding box center [424, 395] width 464 height 64
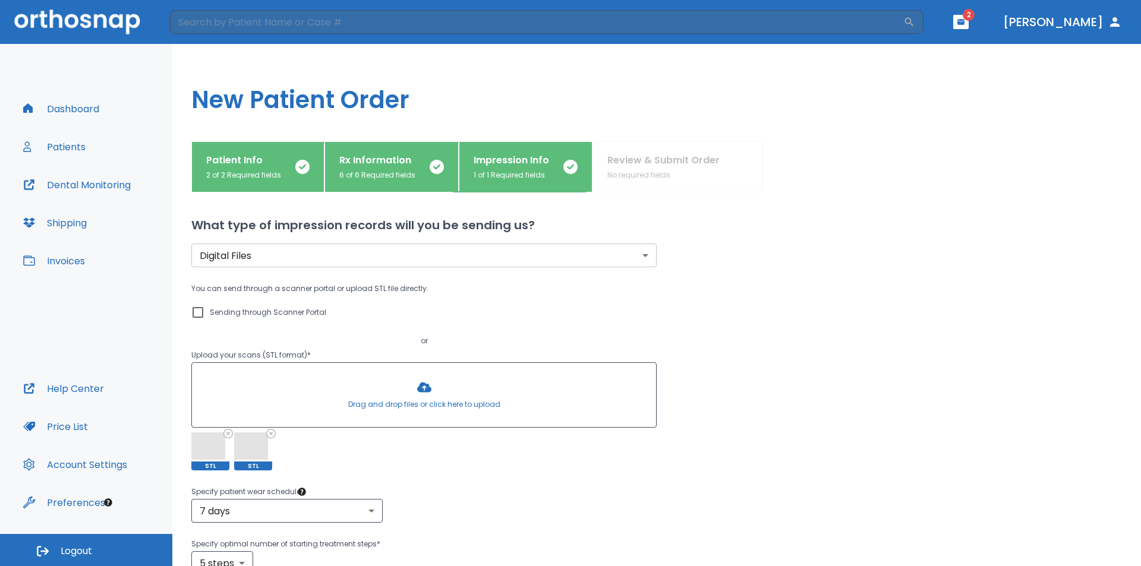
scroll to position [119, 0]
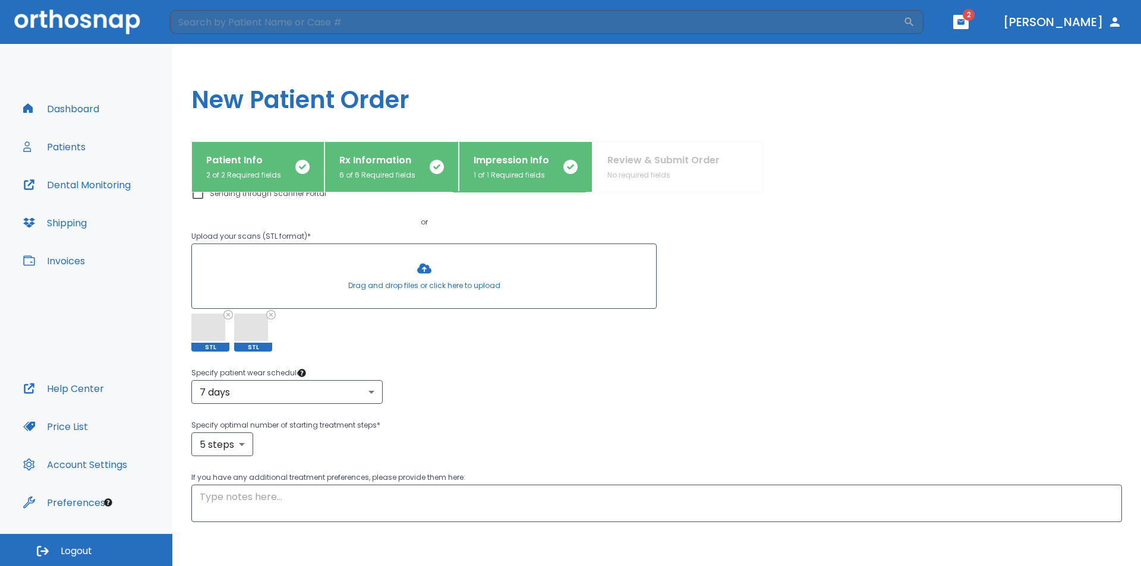
click at [604, 481] on p "If you have any additional treatment preferences, please provide them here:" at bounding box center [656, 478] width 931 height 14
click at [604, 495] on textarea at bounding box center [657, 503] width 914 height 27
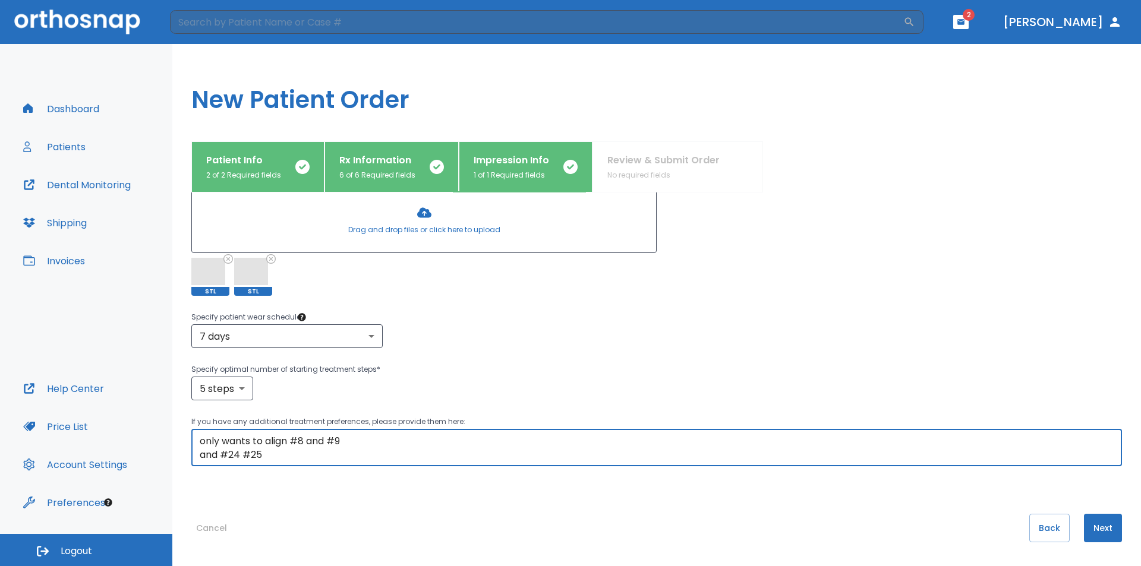
type textarea "very simple only wants to align #8 and #9 and #24 #25"
click at [1085, 524] on button "Next" at bounding box center [1103, 528] width 38 height 29
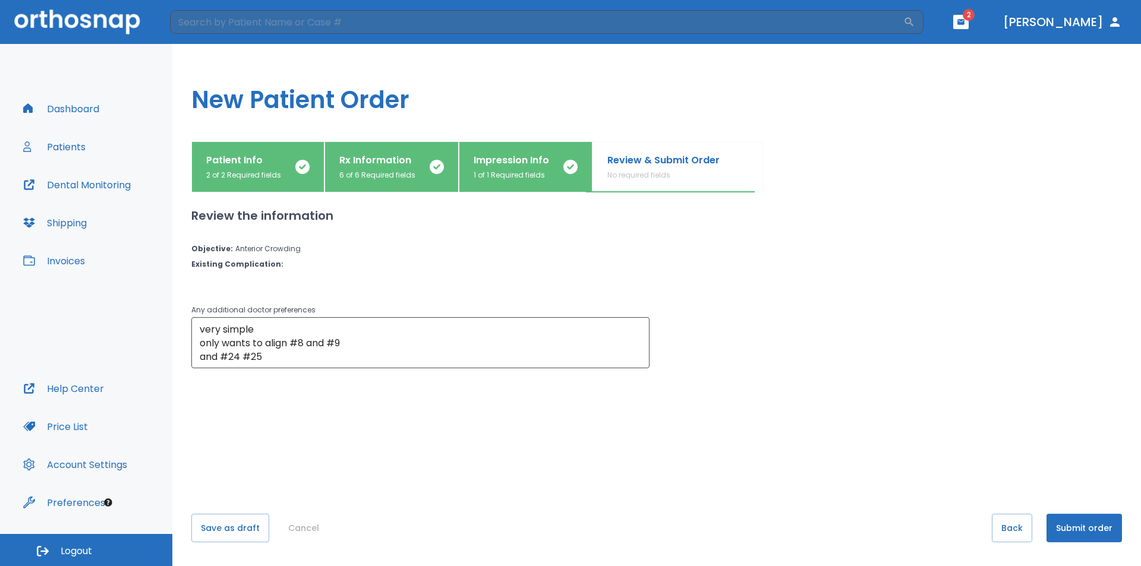
scroll to position [0, 0]
click at [1086, 530] on button "Submit order" at bounding box center [1083, 528] width 75 height 29
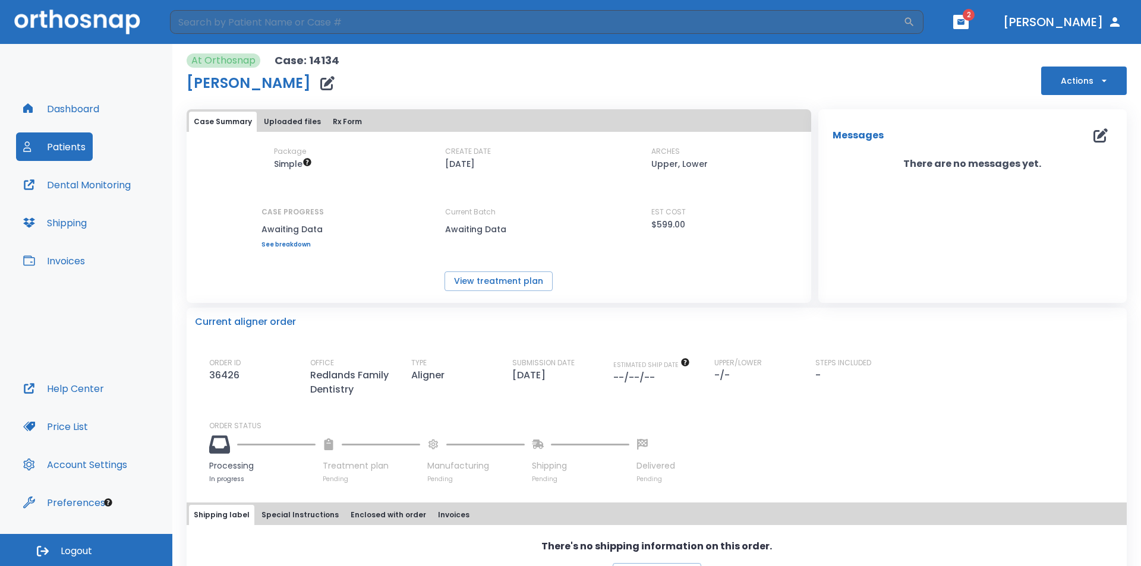
click at [72, 148] on button "Patients" at bounding box center [54, 147] width 77 height 29
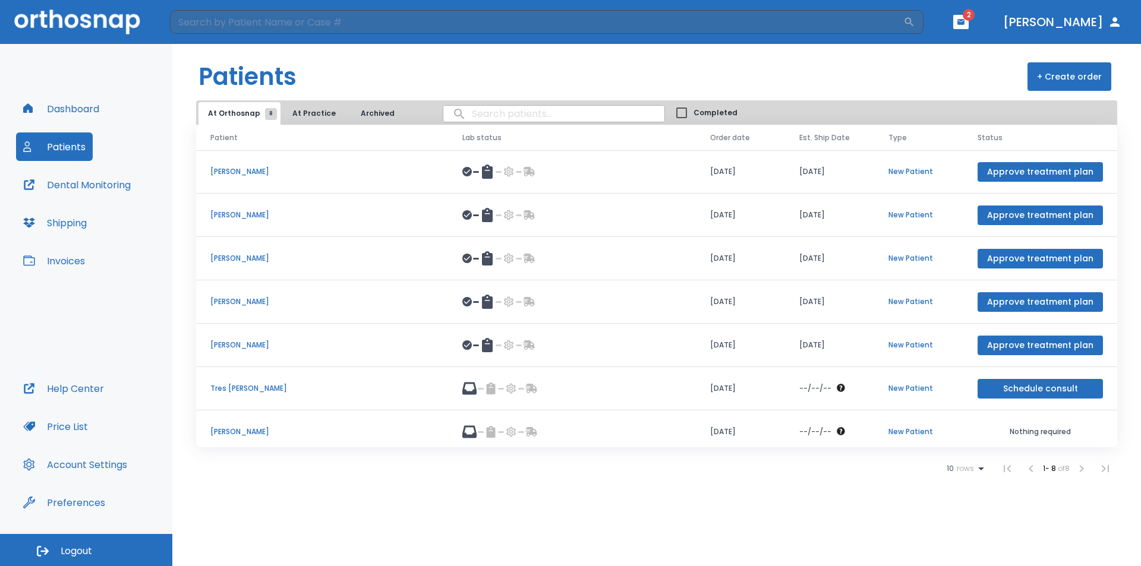
click at [1060, 73] on button "+ Create order" at bounding box center [1069, 76] width 84 height 29
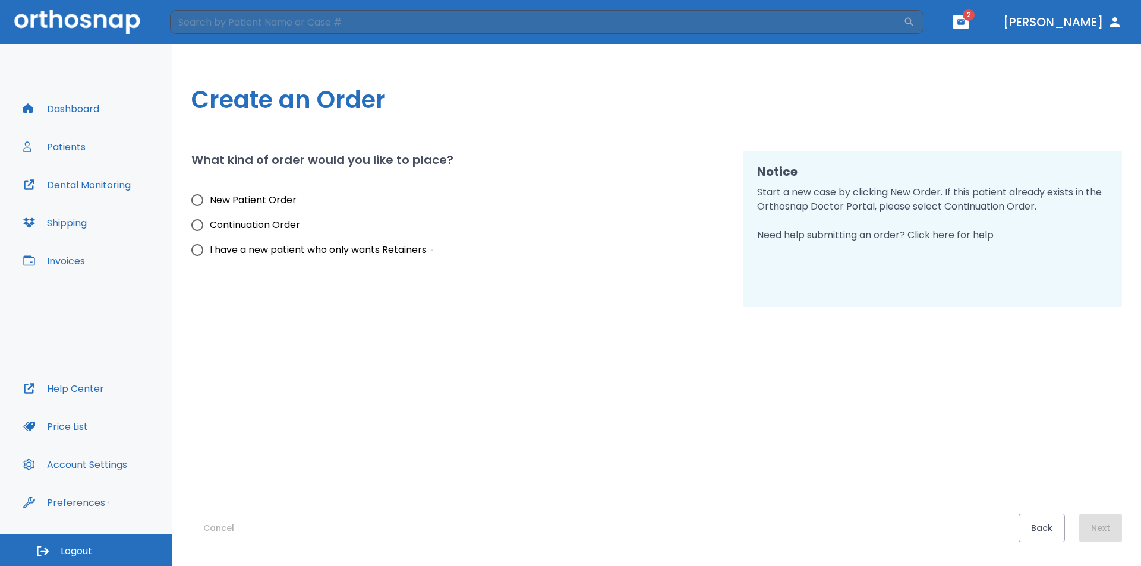
click at [264, 193] on span "New Patient Order" at bounding box center [253, 200] width 87 height 14
click at [210, 193] on input "New Patient Order" at bounding box center [197, 200] width 25 height 25
radio input "true"
click at [1101, 519] on button "Next" at bounding box center [1100, 528] width 43 height 29
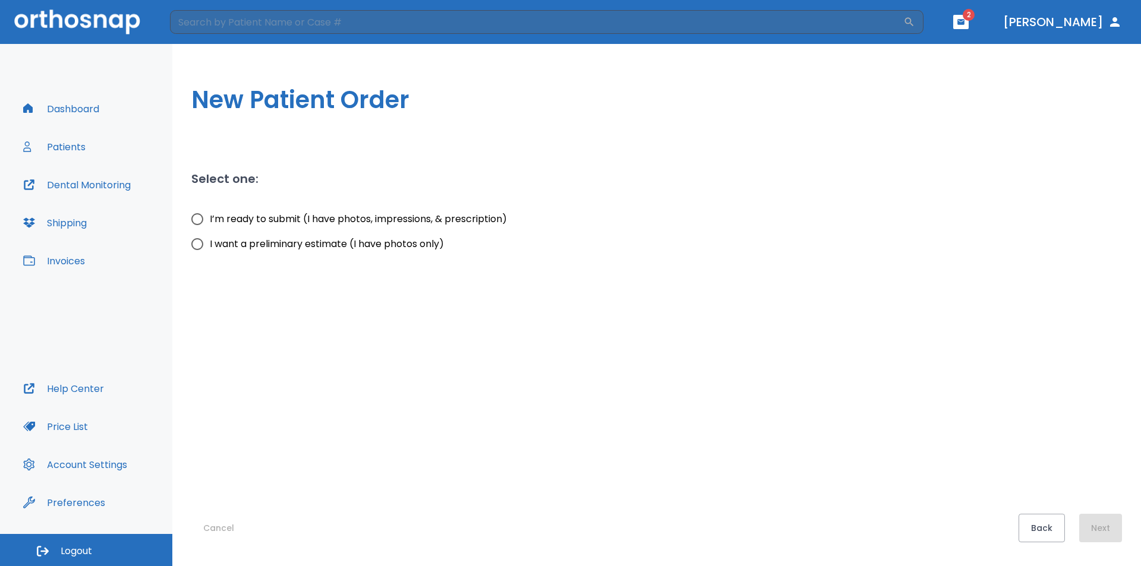
click at [368, 219] on span "I’m ready to submit (I have photos, impressions, & prescription)" at bounding box center [358, 219] width 297 height 14
click at [210, 219] on input "I’m ready to submit (I have photos, impressions, & prescription)" at bounding box center [197, 219] width 25 height 25
radio input "true"
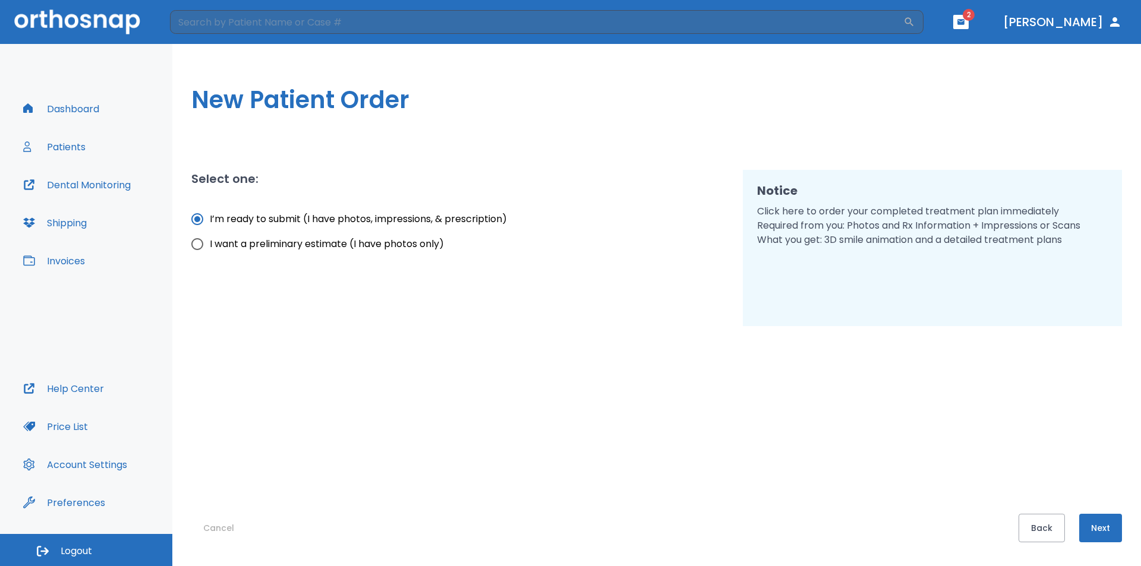
click at [1109, 536] on button "Next" at bounding box center [1100, 528] width 43 height 29
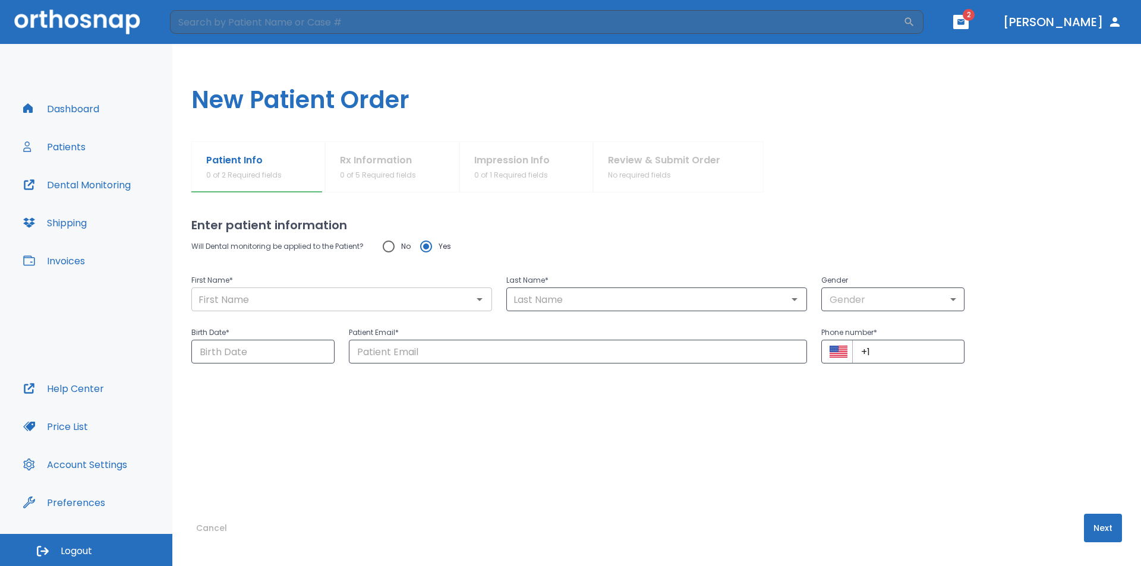
click at [366, 297] on input "text" at bounding box center [342, 299] width 294 height 17
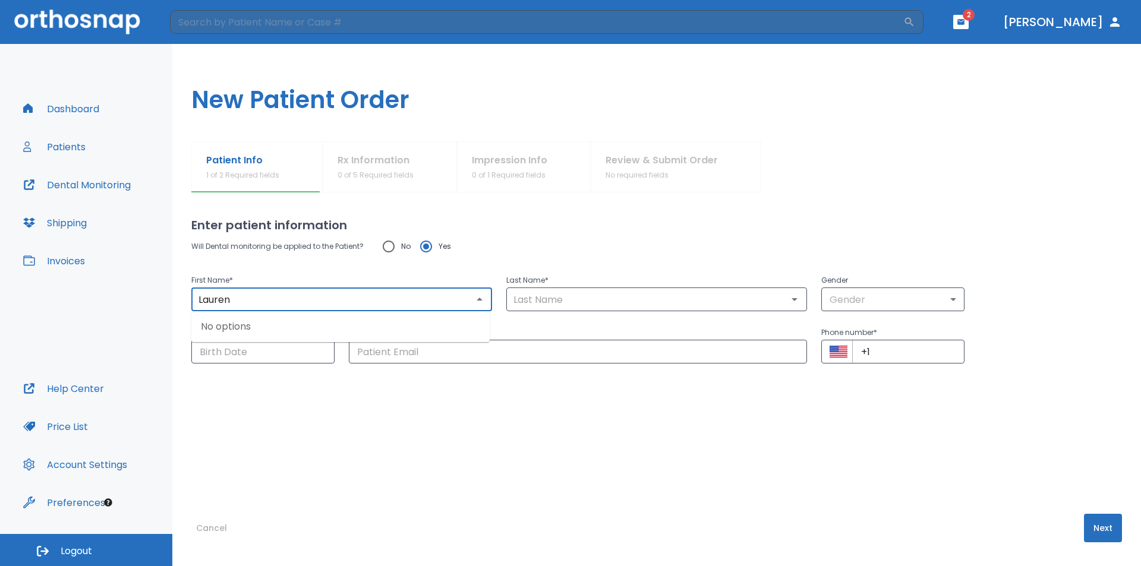
type input "Lauren"
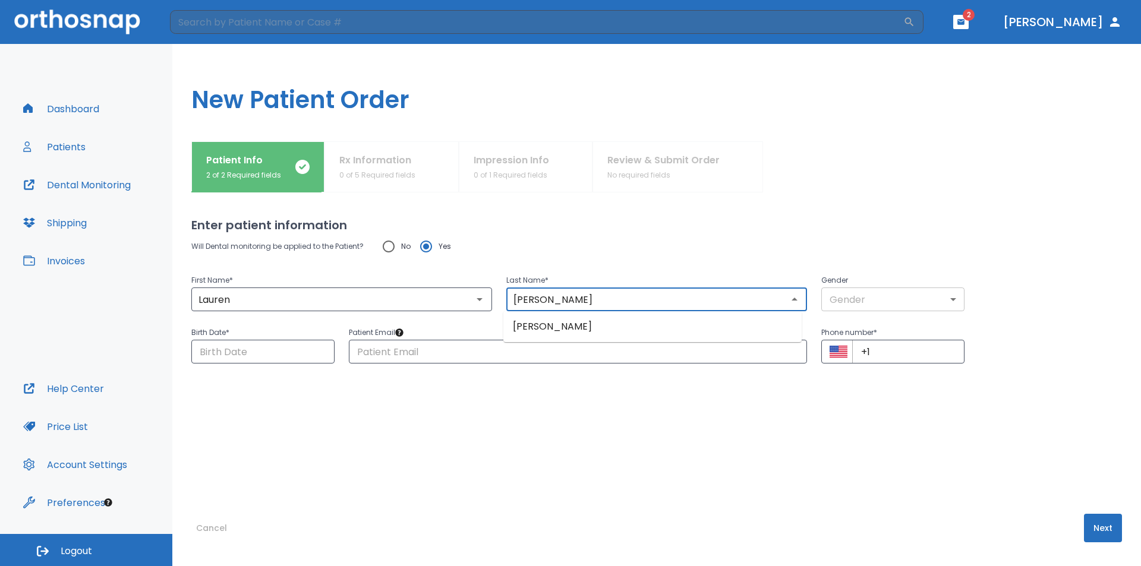
type input "[PERSON_NAME]"
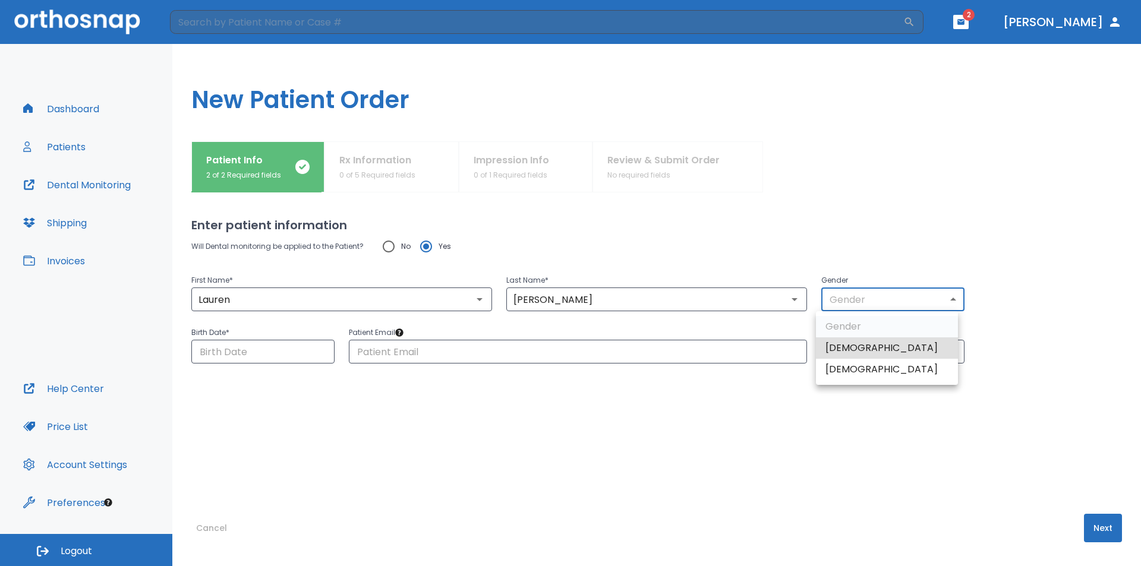
click at [850, 302] on body "​ 2 [PERSON_NAME] Dashboard Patients Dental Monitoring Shipping Invoices Help C…" at bounding box center [570, 283] width 1141 height 566
drag, startPoint x: 852, startPoint y: 368, endPoint x: 713, endPoint y: 335, distance: 143.6
click at [852, 368] on li "[DEMOGRAPHIC_DATA]" at bounding box center [887, 369] width 142 height 21
type input "0"
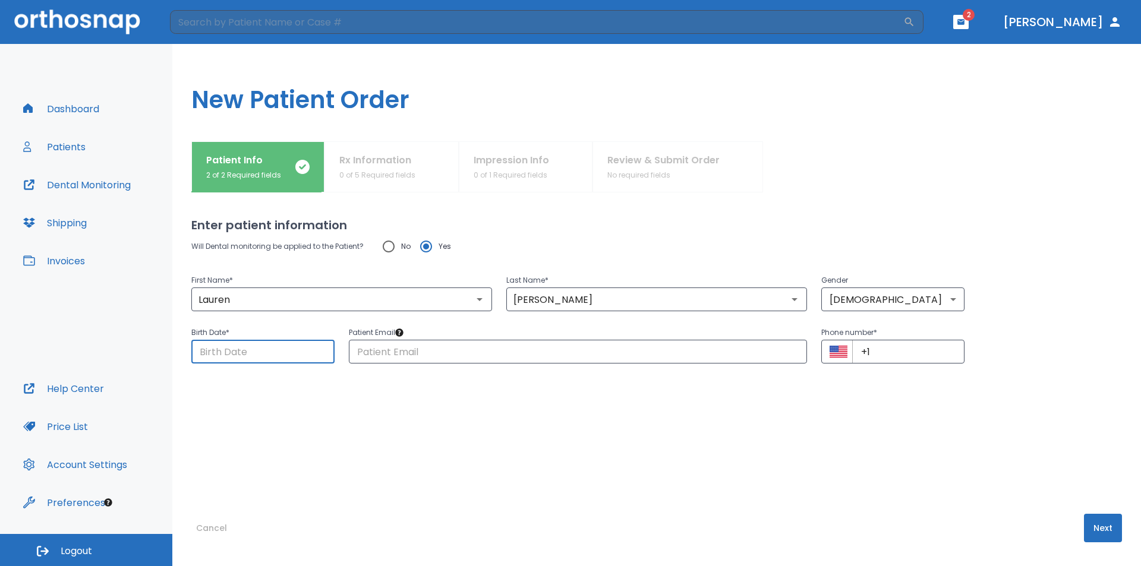
click at [238, 356] on input "Choose date" at bounding box center [262, 352] width 143 height 24
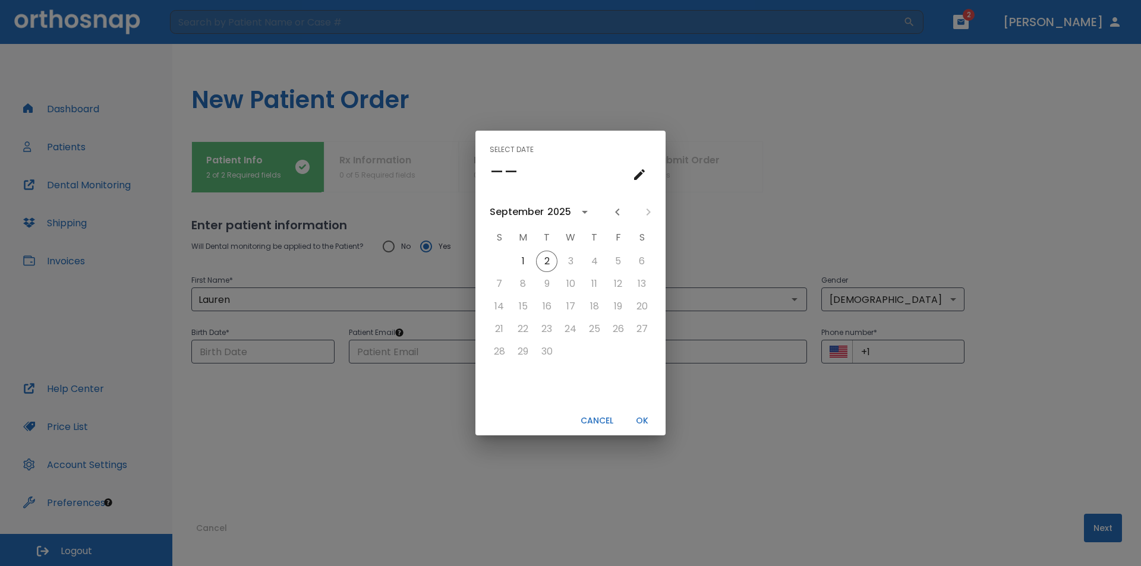
click at [568, 211] on div "2025" at bounding box center [559, 212] width 24 height 14
click at [633, 281] on button "2004" at bounding box center [632, 277] width 43 height 21
click at [642, 420] on button "OK" at bounding box center [642, 421] width 38 height 20
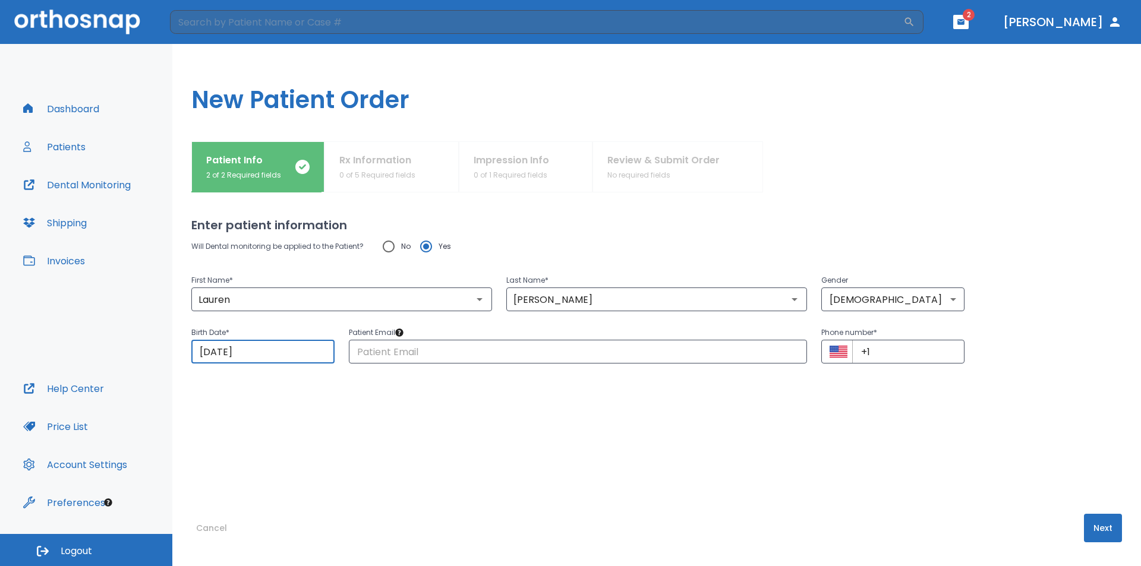
click at [226, 351] on input "[DATE]" at bounding box center [262, 352] width 143 height 24
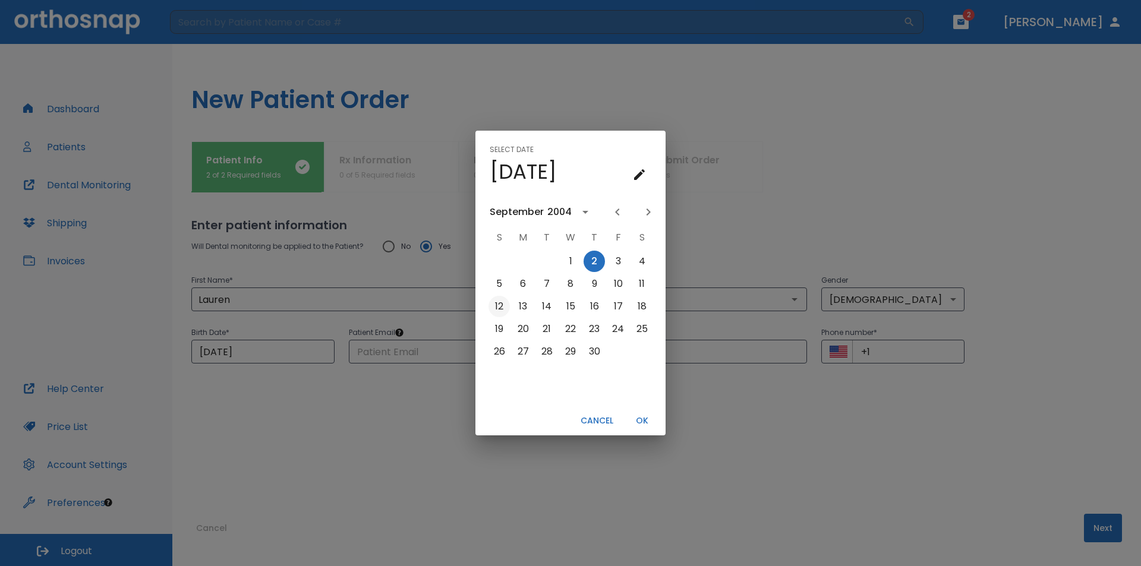
click at [498, 304] on button "12" at bounding box center [498, 306] width 21 height 21
type input "[DATE]"
click at [647, 424] on button "OK" at bounding box center [642, 421] width 38 height 20
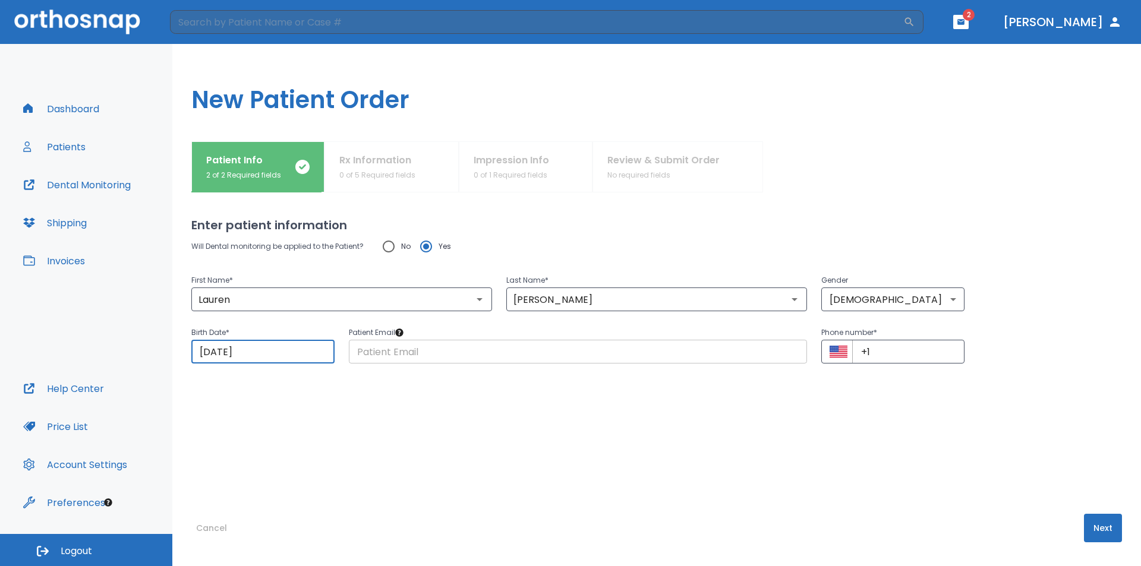
click at [454, 356] on input "text" at bounding box center [578, 352] width 458 height 24
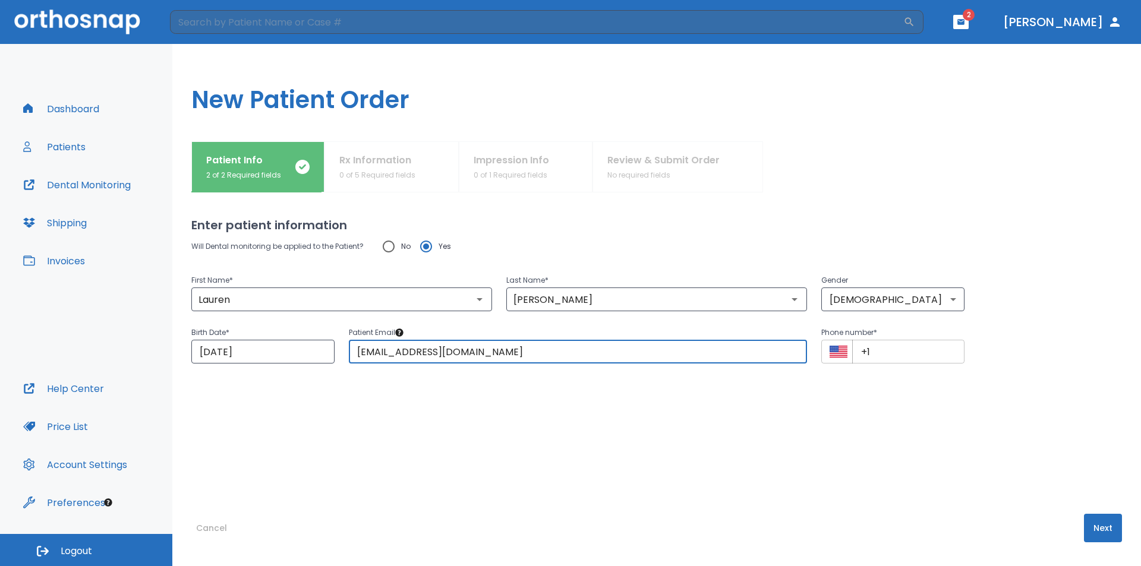
type input "[EMAIL_ADDRESS][DOMAIN_NAME]"
click at [891, 354] on input "+1" at bounding box center [908, 352] width 112 height 24
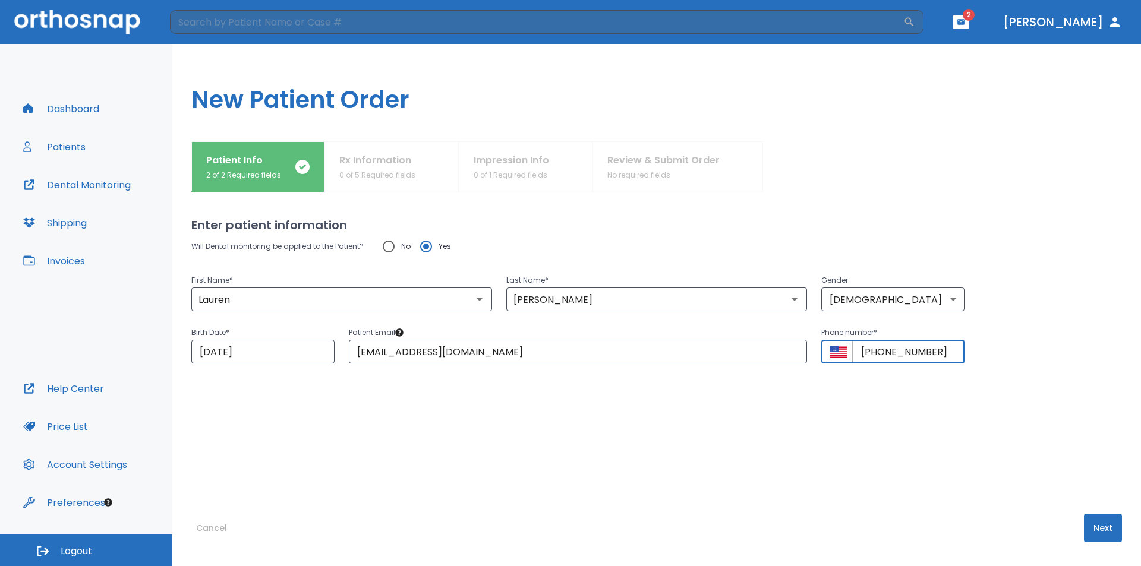
type input "[PHONE_NUMBER]"
click at [1095, 527] on button "Next" at bounding box center [1103, 528] width 38 height 29
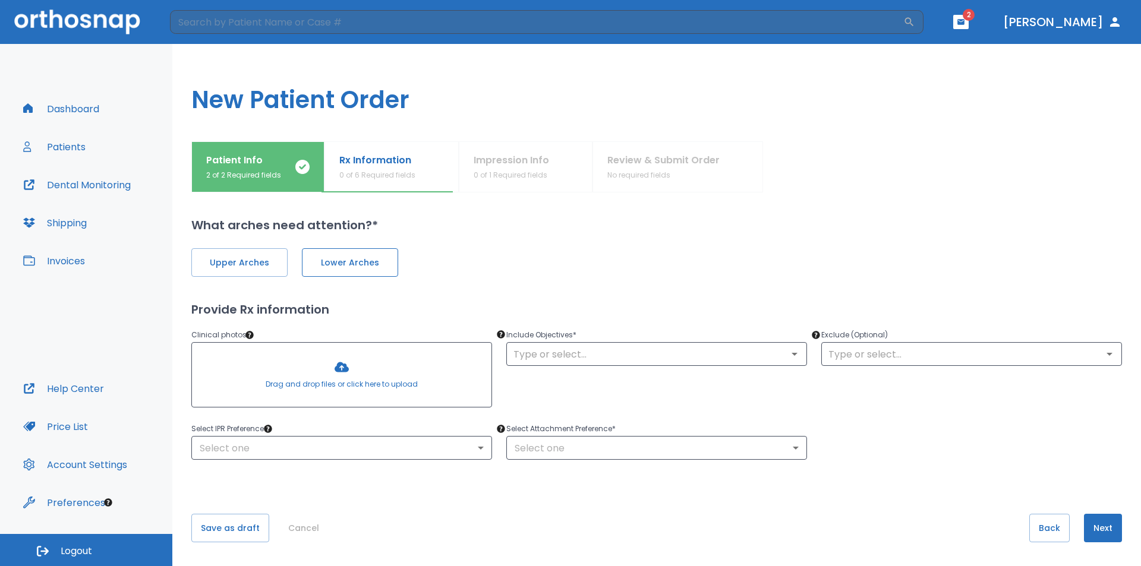
click at [335, 265] on span "Lower Arches" at bounding box center [349, 263] width 71 height 12
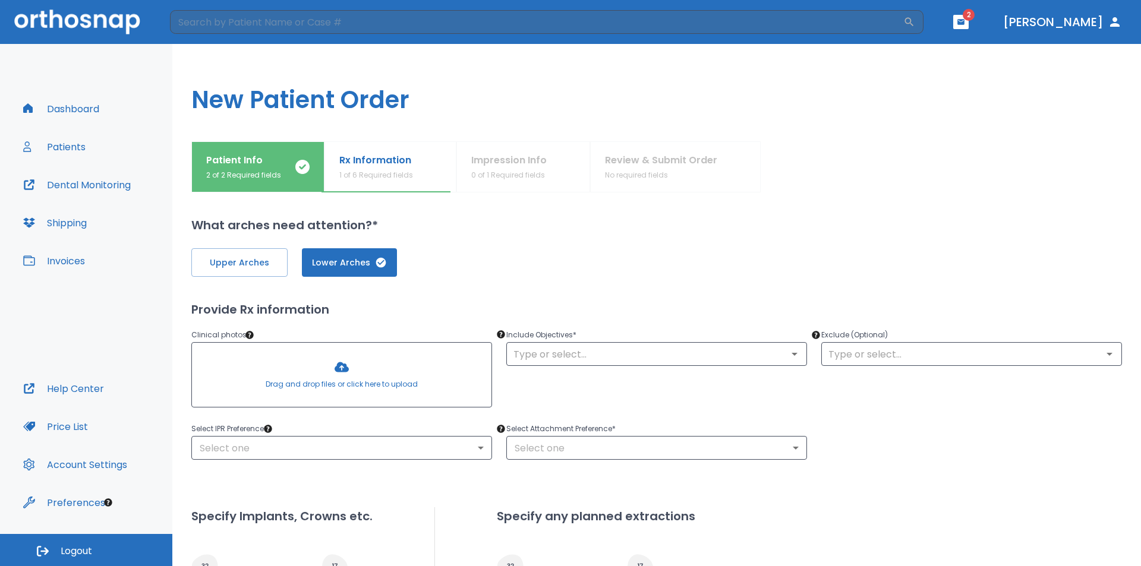
click at [348, 367] on div at bounding box center [342, 375] width 300 height 64
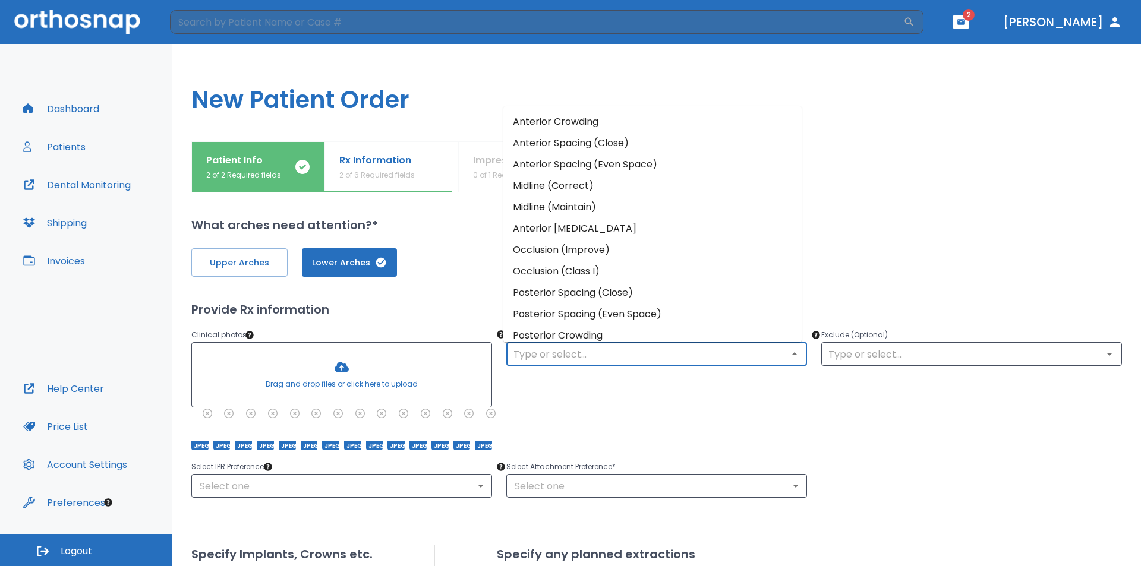
click at [625, 353] on input "text" at bounding box center [657, 354] width 294 height 17
click at [569, 128] on li "Anterior Crowding" at bounding box center [652, 121] width 298 height 21
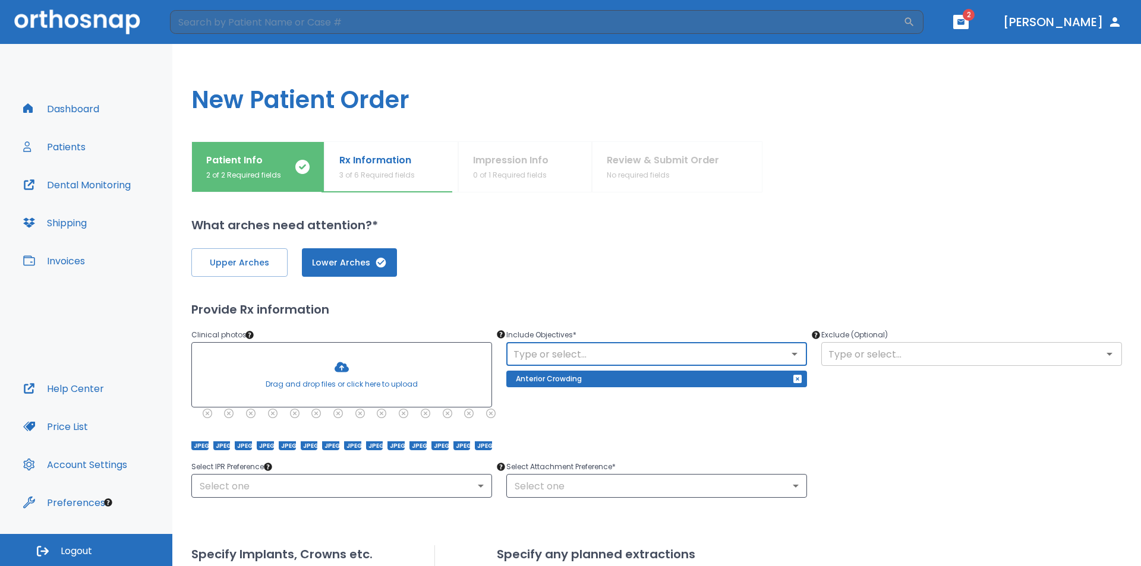
scroll to position [119, 0]
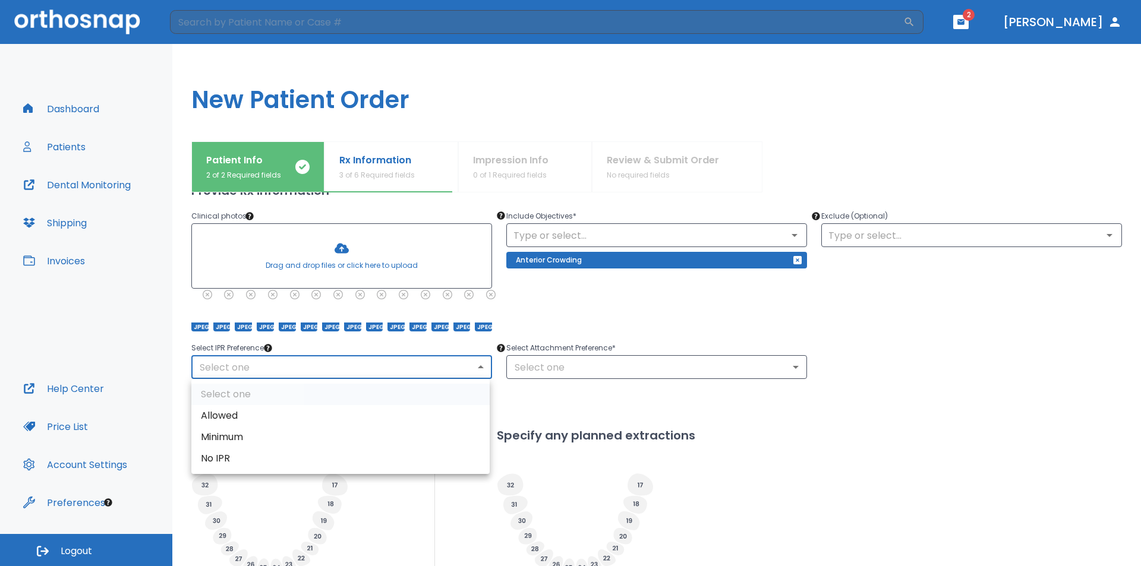
click at [440, 371] on body "​ 2 [PERSON_NAME] Dashboard Patients Dental Monitoring Shipping Invoices Help C…" at bounding box center [570, 283] width 1141 height 566
drag, startPoint x: 234, startPoint y: 433, endPoint x: 407, endPoint y: 396, distance: 176.7
click at [242, 433] on li "Minimum" at bounding box center [340, 437] width 298 height 21
type input "2"
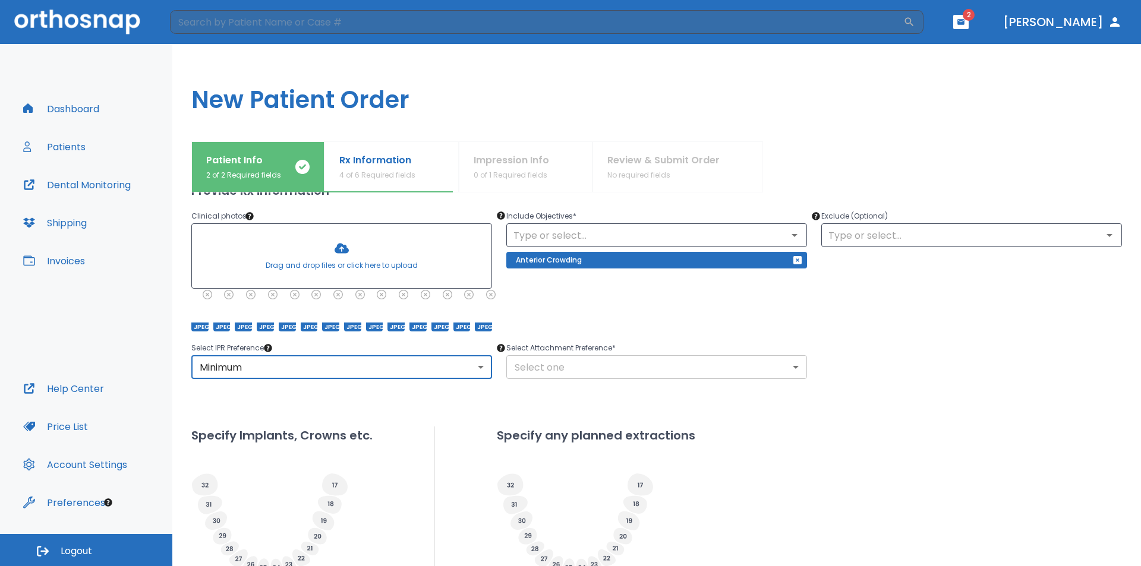
click at [595, 355] on body "​ 2 [PERSON_NAME] Dashboard Patients Dental Monitoring Shipping Invoices Help C…" at bounding box center [570, 283] width 1141 height 566
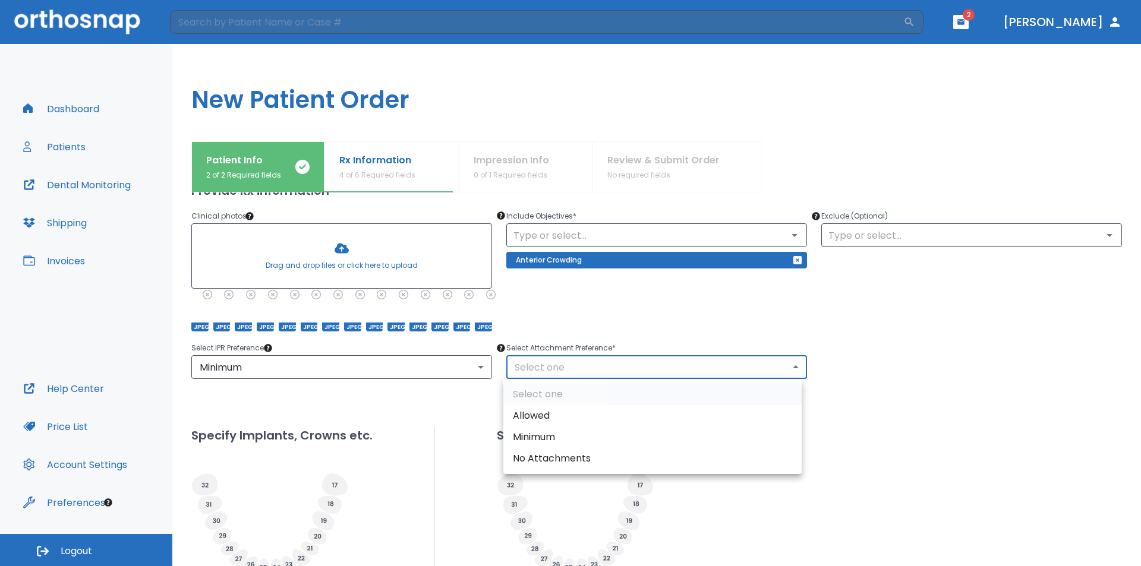
click at [548, 418] on li "Allowed" at bounding box center [652, 415] width 298 height 21
type input "1"
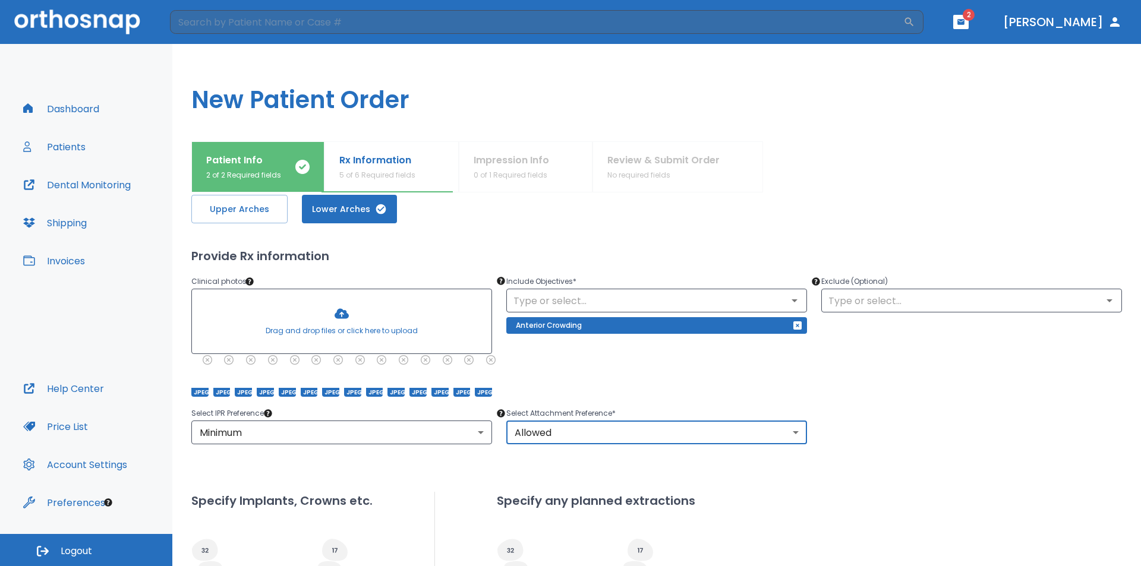
scroll to position [232, 0]
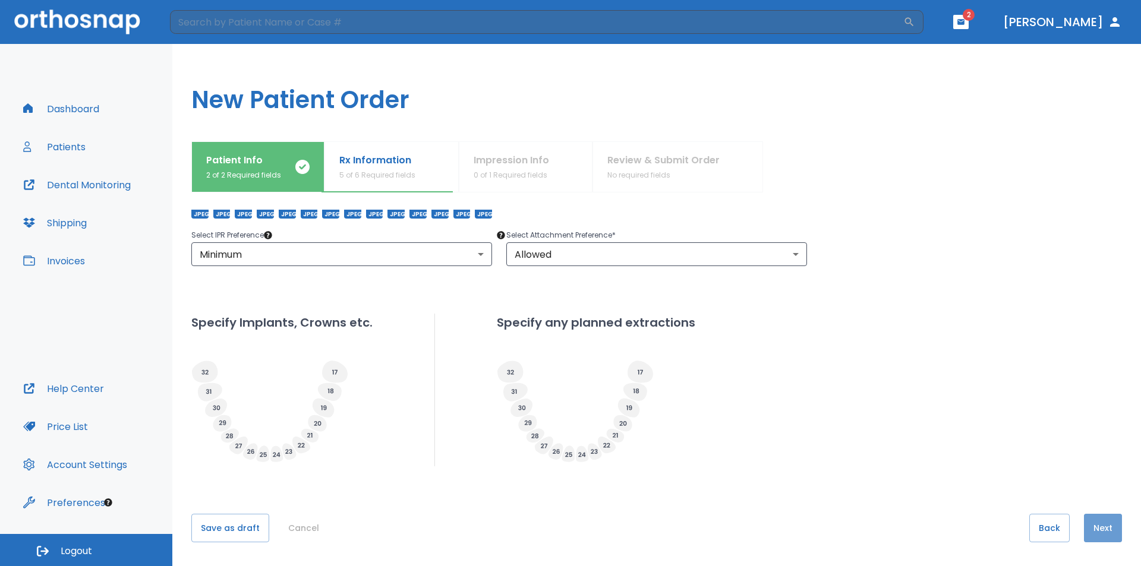
click at [1096, 536] on button "Next" at bounding box center [1103, 528] width 38 height 29
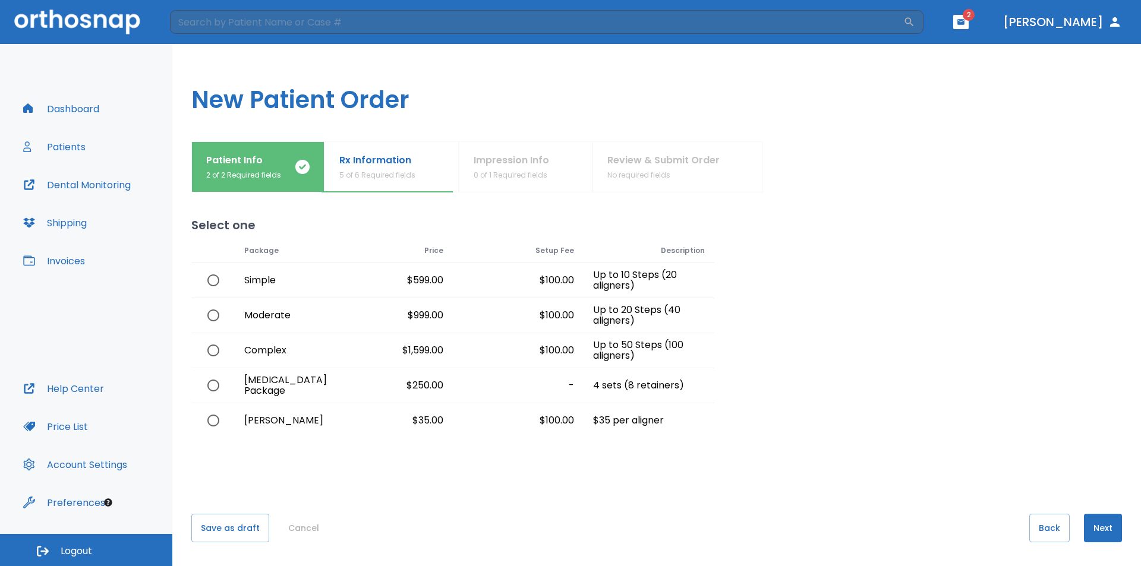
click at [329, 271] on div "$599.00" at bounding box center [387, 280] width 131 height 34
click at [282, 285] on div "Simple" at bounding box center [278, 280] width 87 height 34
click at [206, 277] on input "radio" at bounding box center [213, 280] width 25 height 25
radio input "true"
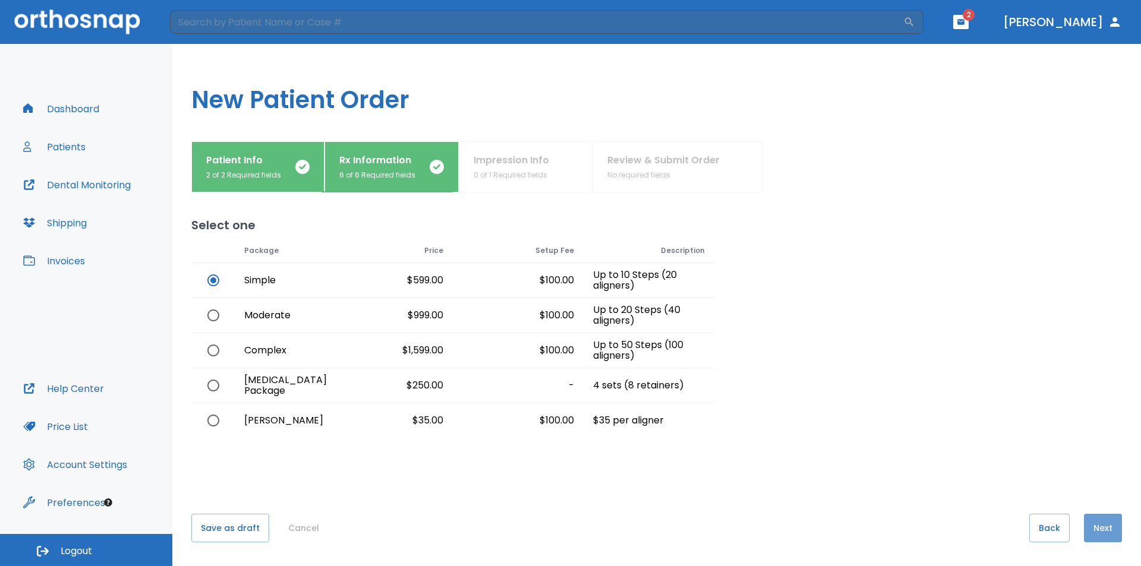
click at [1097, 531] on button "Next" at bounding box center [1103, 528] width 38 height 29
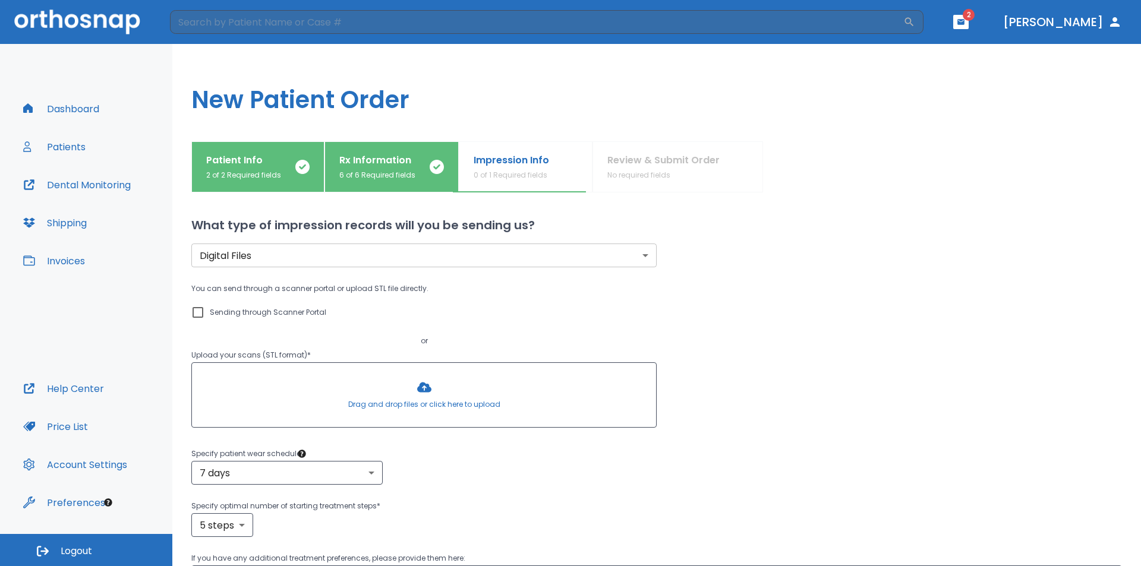
click at [401, 383] on div at bounding box center [424, 395] width 464 height 64
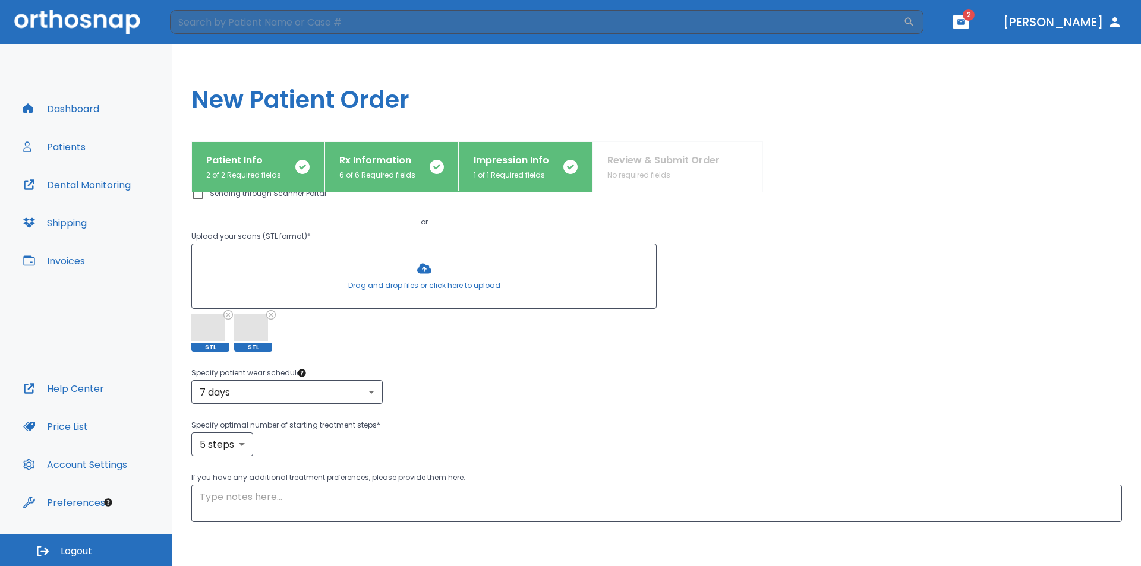
scroll to position [175, 0]
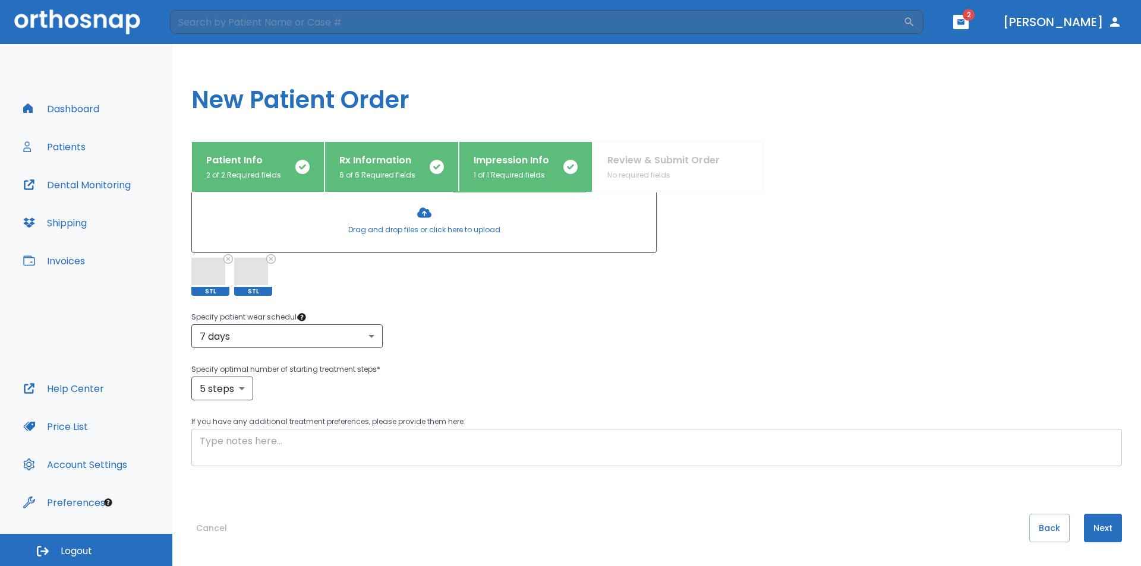
click at [890, 458] on textarea at bounding box center [657, 447] width 914 height 27
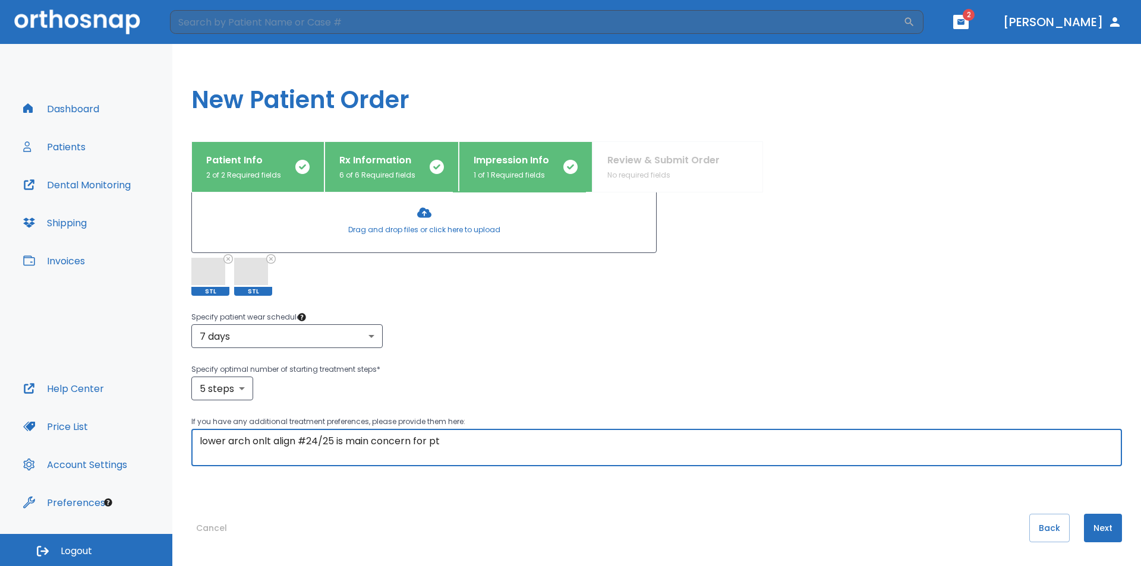
type textarea "lower arch onlt align #24/25 is main concern for pt"
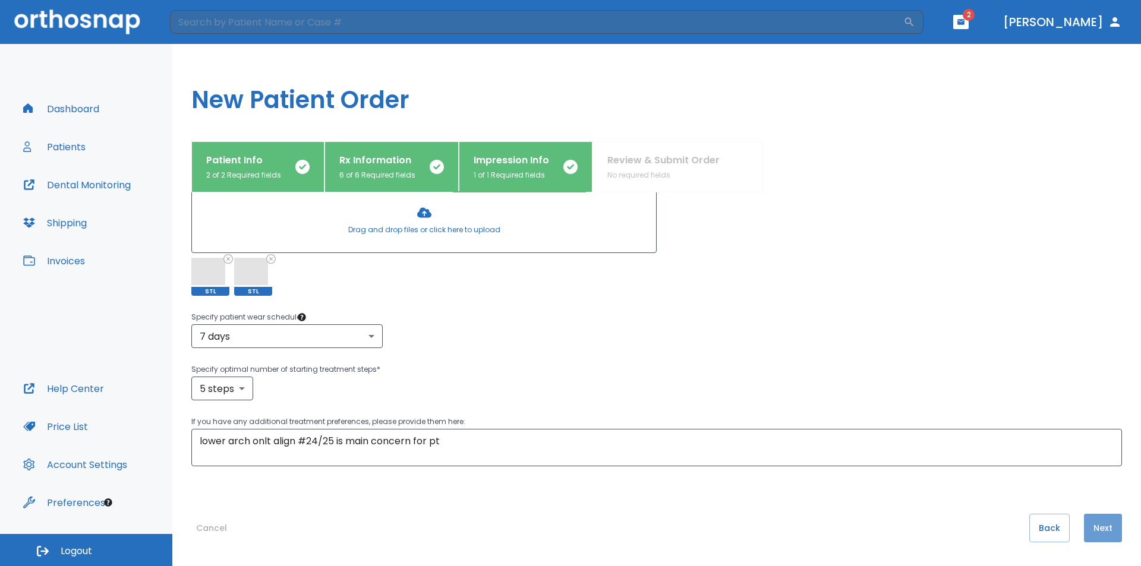
click at [1095, 534] on button "Next" at bounding box center [1103, 528] width 38 height 29
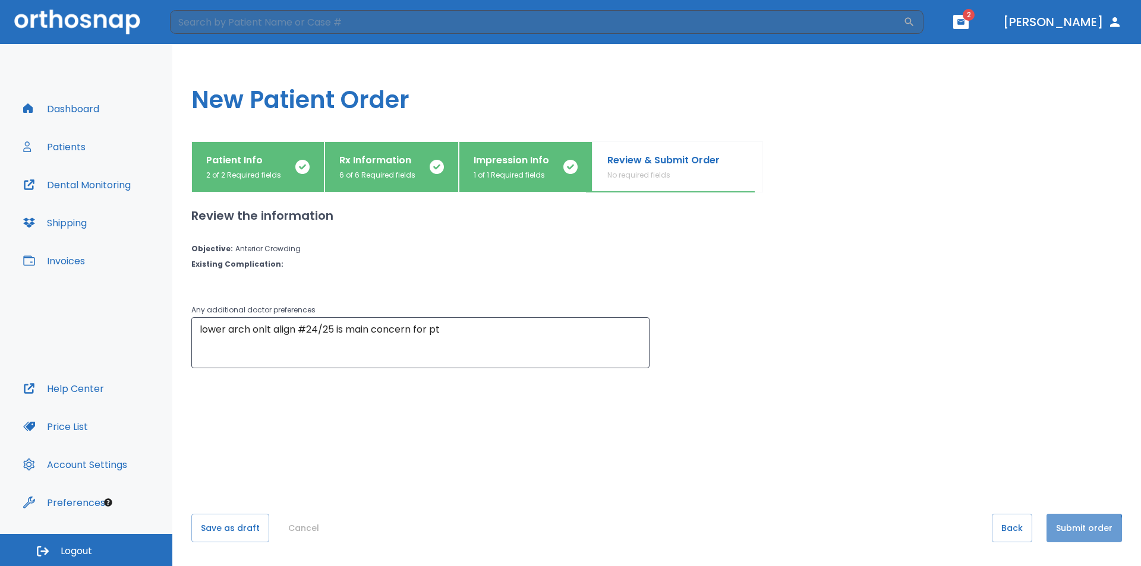
click at [1062, 535] on button "Submit order" at bounding box center [1083, 528] width 75 height 29
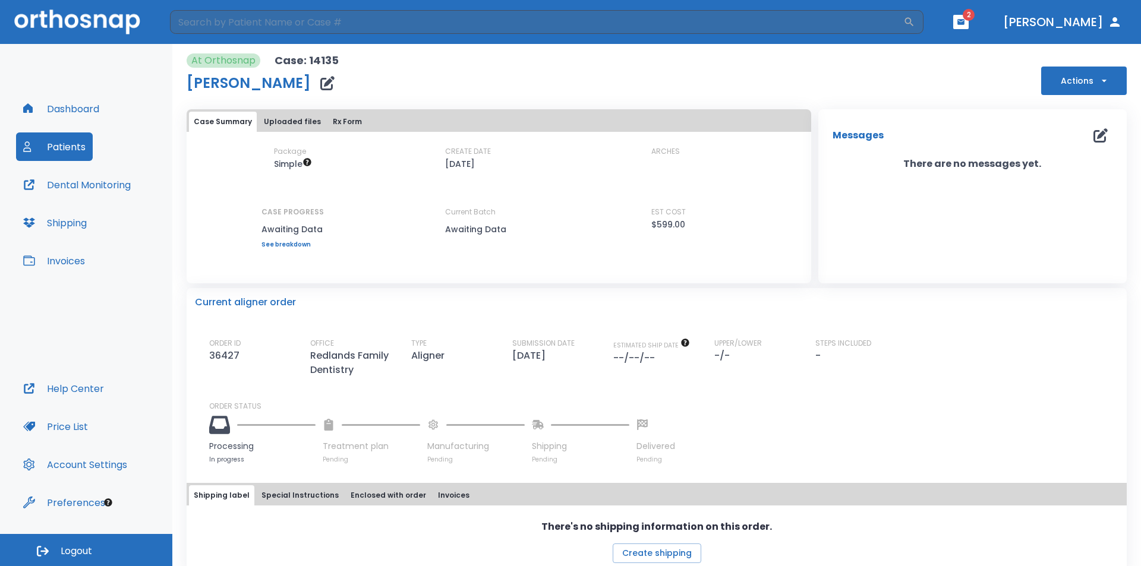
click at [70, 148] on button "Patients" at bounding box center [54, 147] width 77 height 29
